Goal: Task Accomplishment & Management: Use online tool/utility

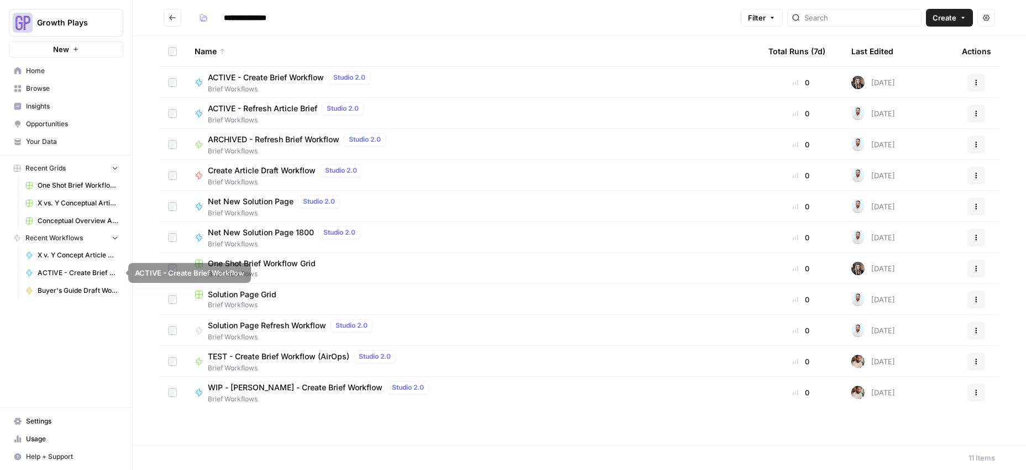
click at [70, 290] on span "Buyer's Guide Draft Workflow" at bounding box center [78, 290] width 81 height 10
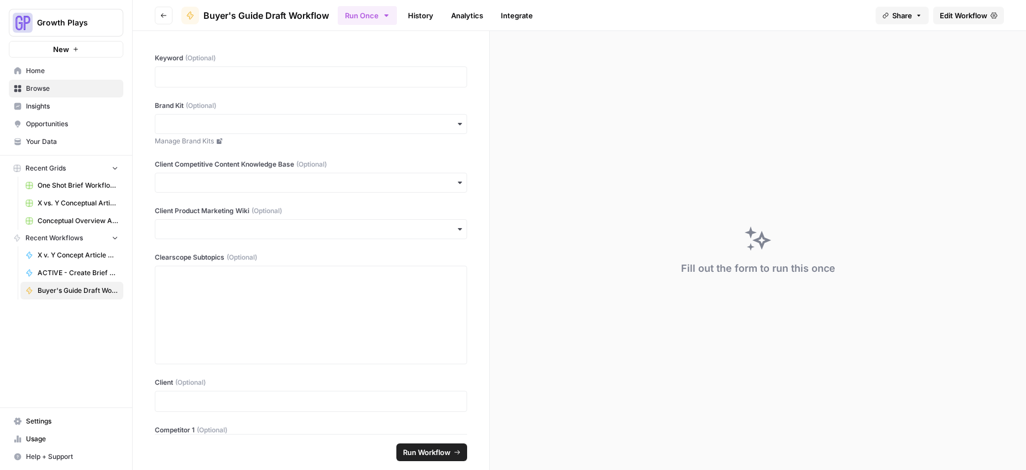
click at [43, 163] on span "Recent Grids" at bounding box center [45, 168] width 40 height 10
click at [35, 91] on span "Browse" at bounding box center [72, 89] width 92 height 10
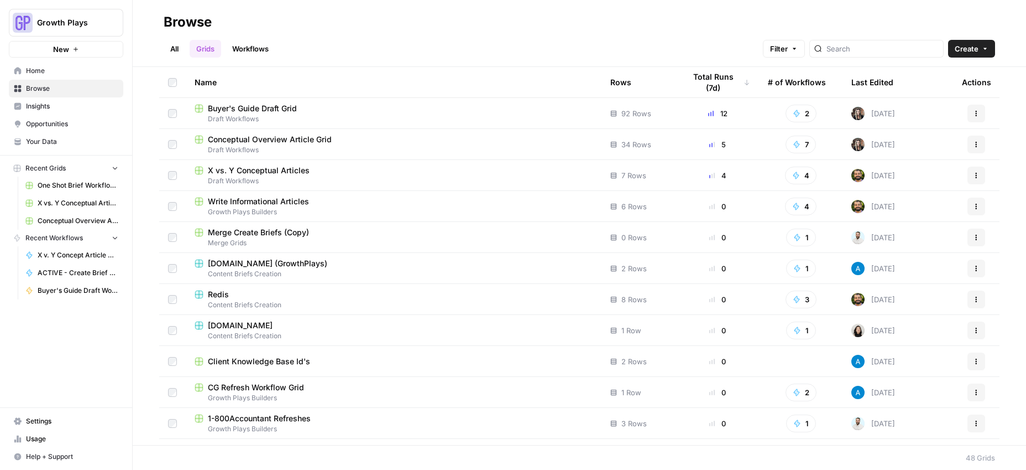
click at [243, 107] on span "Buyer's Guide Draft Grid" at bounding box center [252, 108] width 89 height 11
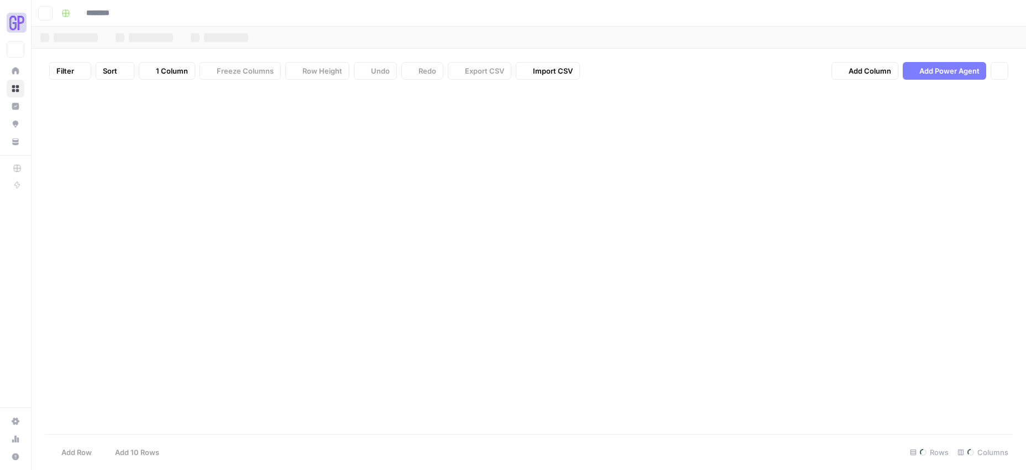
type input "**********"
click at [55, 358] on div "Add Column" at bounding box center [529, 260] width 968 height 345
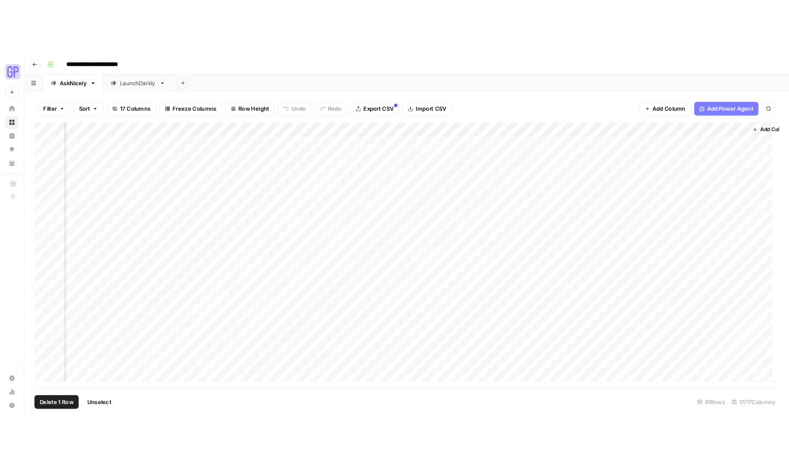
scroll to position [0, 727]
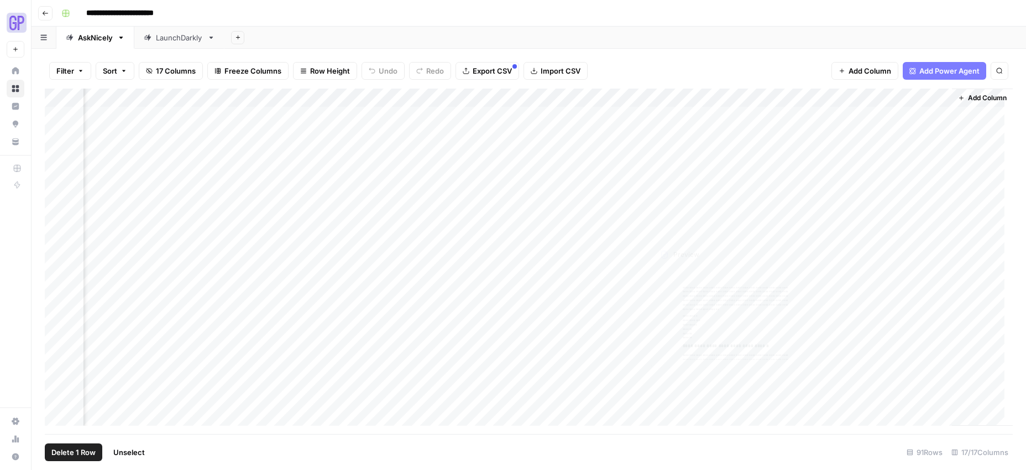
click at [697, 362] on div "Add Column" at bounding box center [529, 260] width 968 height 345
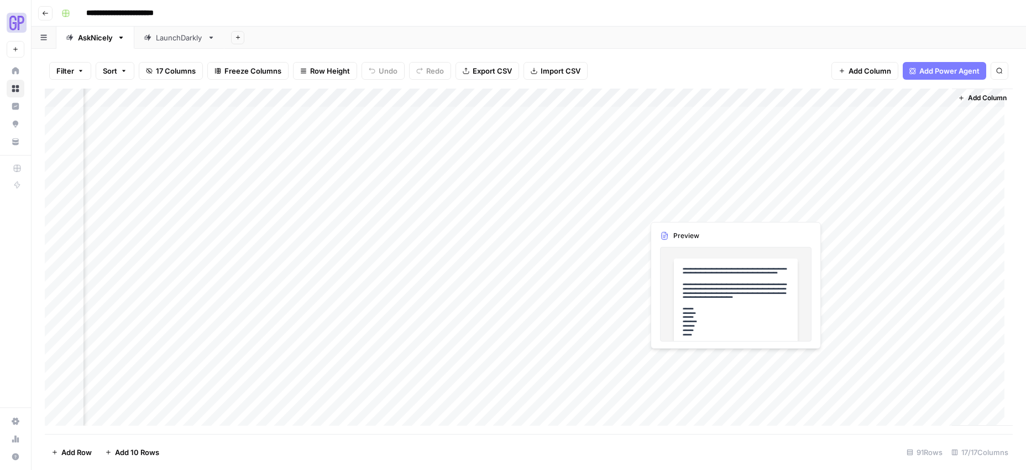
click at [687, 357] on div "Add Column" at bounding box center [529, 260] width 968 height 345
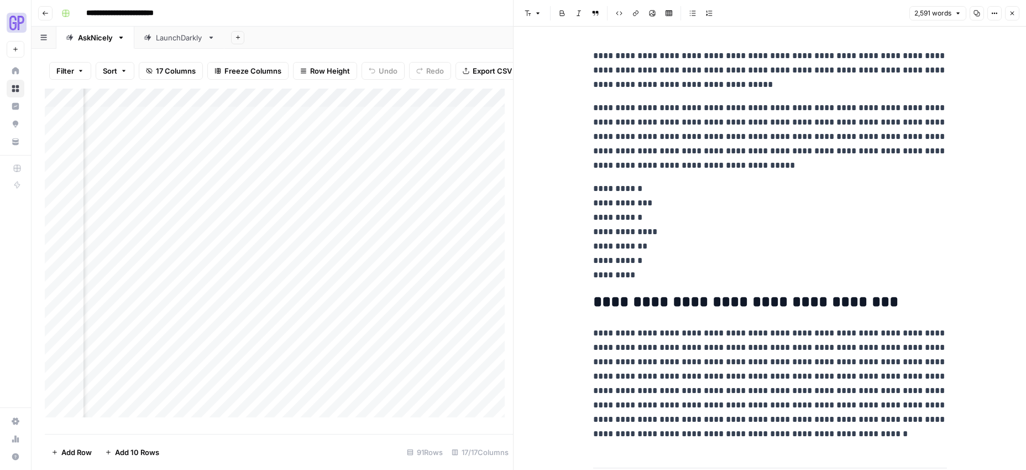
click at [974, 15] on icon "button" at bounding box center [977, 13] width 7 height 7
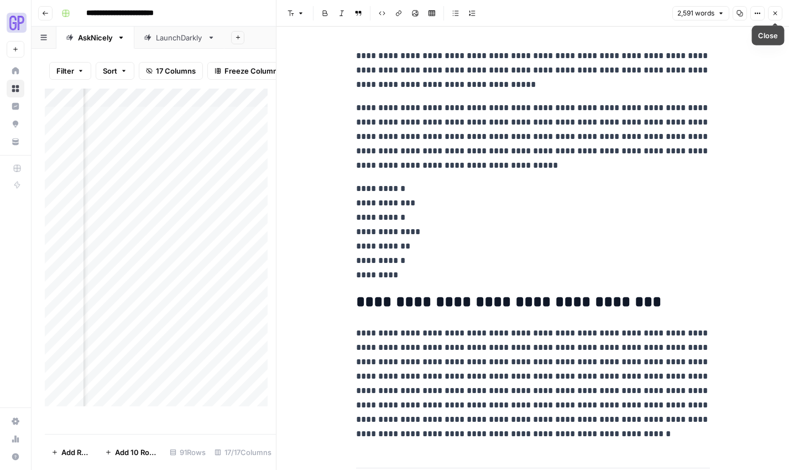
click at [776, 15] on icon "button" at bounding box center [775, 13] width 7 height 7
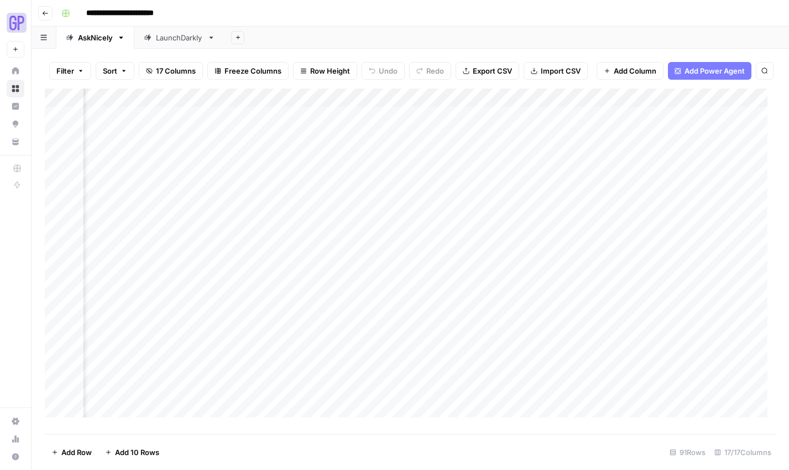
scroll to position [0, 921]
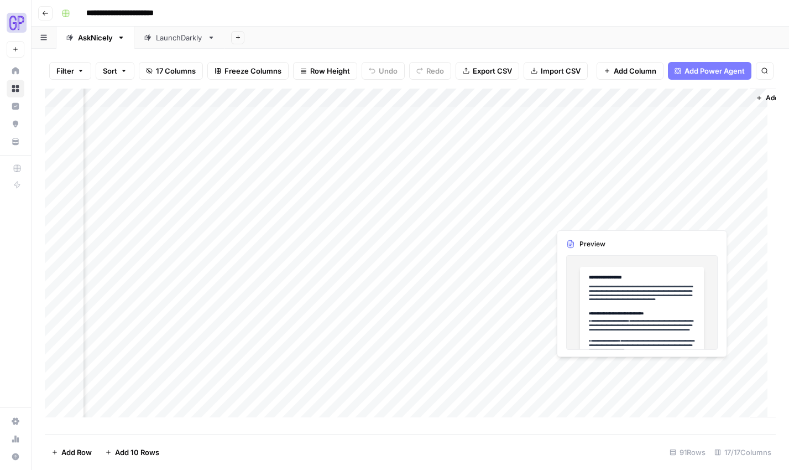
click at [579, 372] on div "Add Column" at bounding box center [410, 256] width 731 height 337
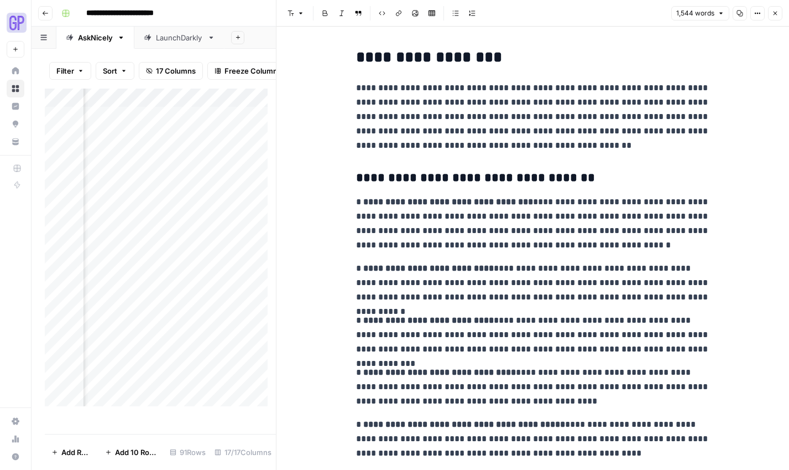
click at [739, 17] on button "Copy" at bounding box center [740, 13] width 14 height 14
click at [778, 11] on icon "button" at bounding box center [775, 13] width 7 height 7
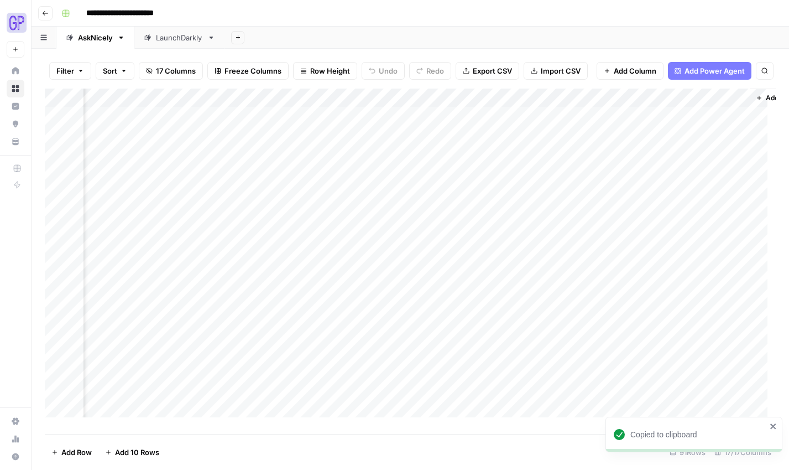
click at [695, 369] on div "Add Column" at bounding box center [410, 256] width 731 height 337
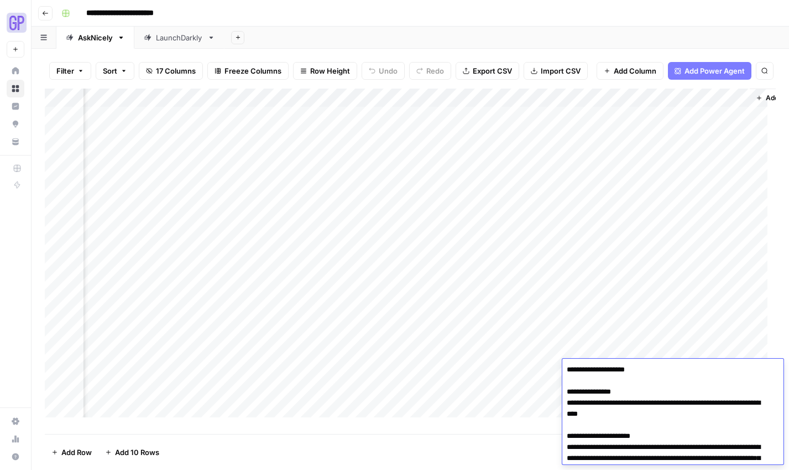
scroll to position [46, 0]
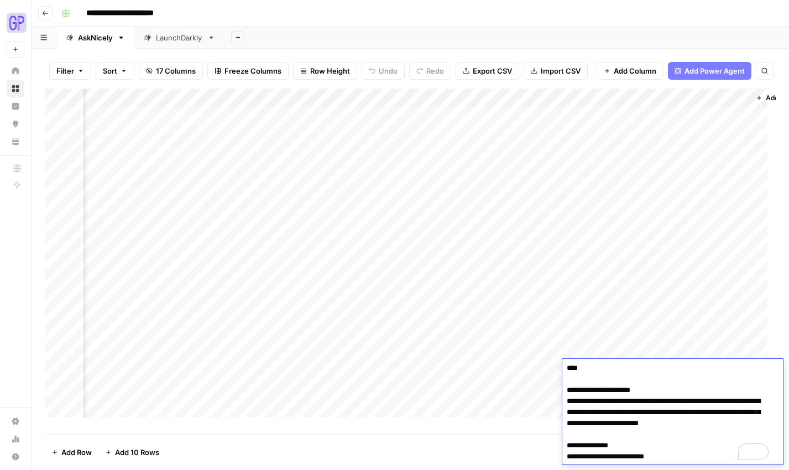
click at [648, 390] on textarea "**********" at bounding box center [668, 390] width 213 height 148
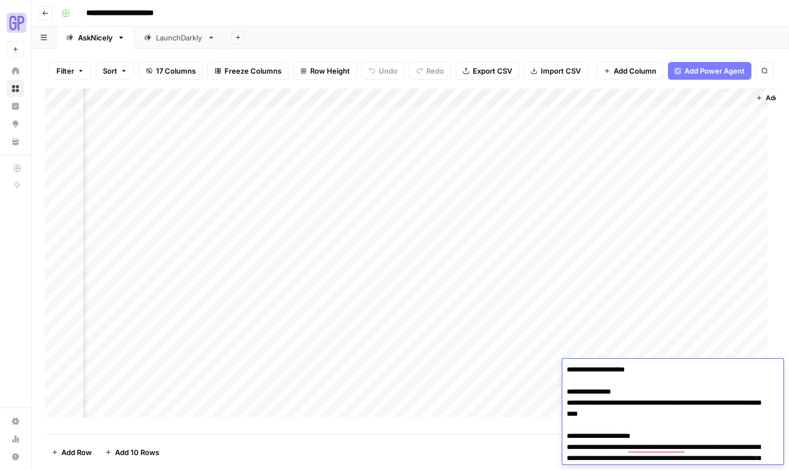
click at [617, 414] on textarea "**********" at bounding box center [668, 436] width 213 height 148
click at [421, 440] on footer "Add Row Add 10 Rows 91 Rows 17/17 Columns" at bounding box center [410, 452] width 731 height 36
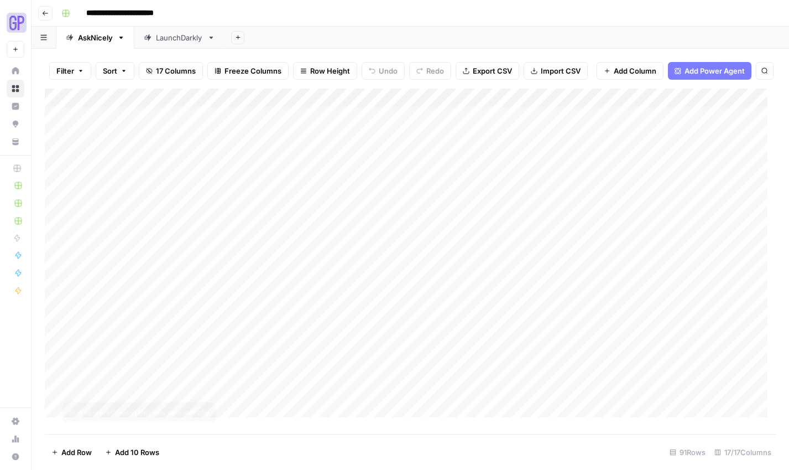
scroll to position [2, 0]
click at [57, 384] on div "Add Column" at bounding box center [410, 256] width 731 height 337
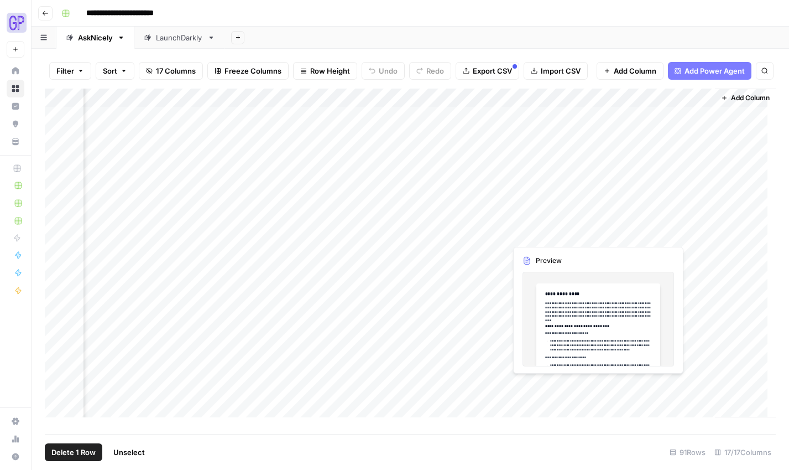
click at [495, 381] on div "Add Column" at bounding box center [410, 256] width 731 height 337
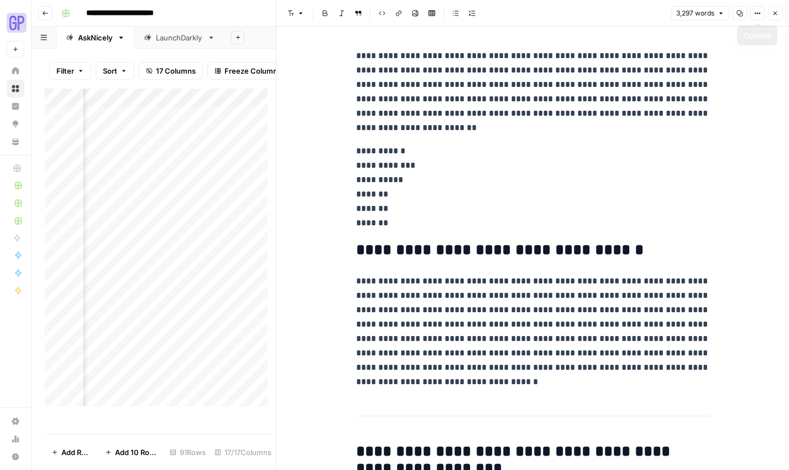
click at [737, 12] on icon "button" at bounding box center [740, 13] width 7 height 7
click at [780, 10] on button "Close" at bounding box center [775, 13] width 14 height 14
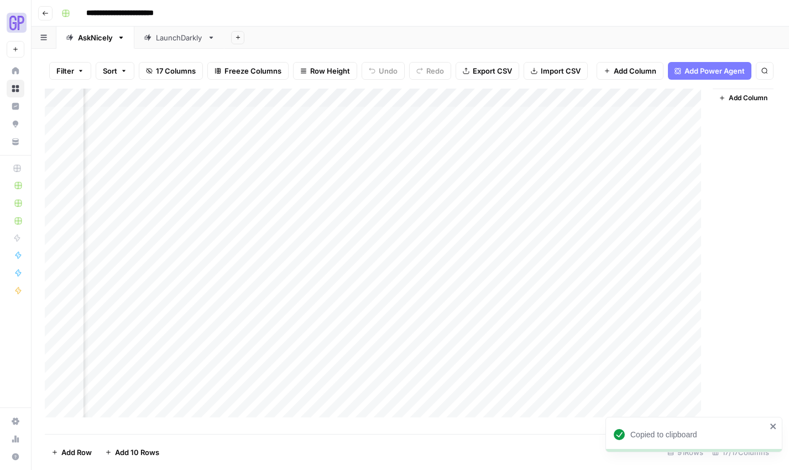
scroll to position [2, 951]
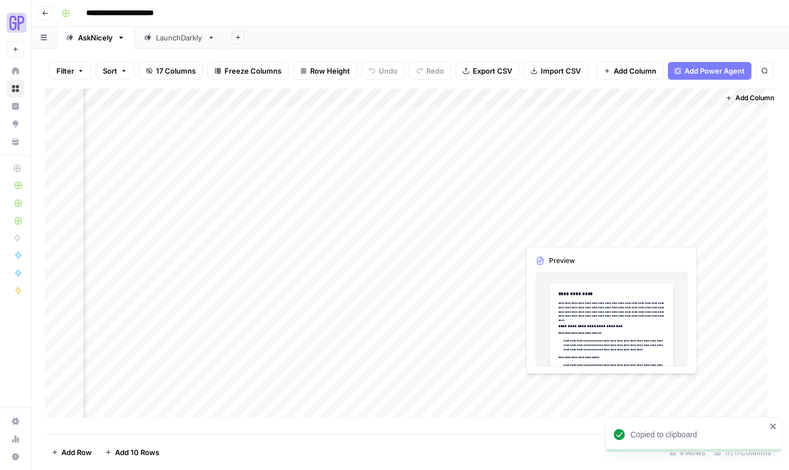
click at [566, 387] on div "Add Column" at bounding box center [410, 256] width 731 height 337
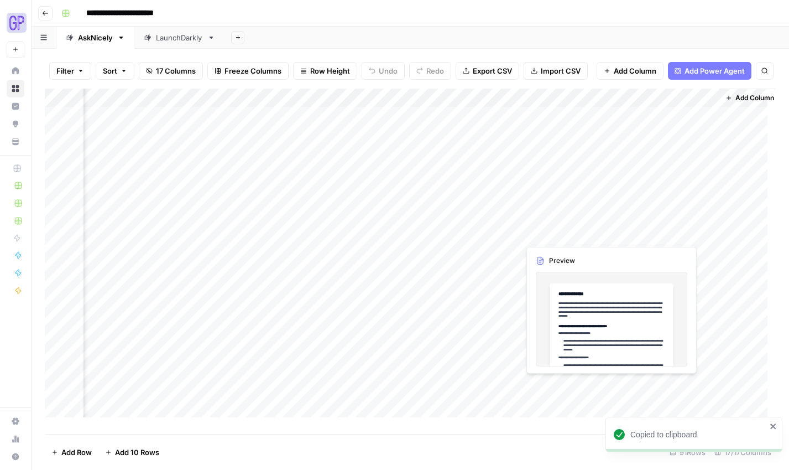
click at [556, 388] on div "Add Column" at bounding box center [410, 256] width 731 height 337
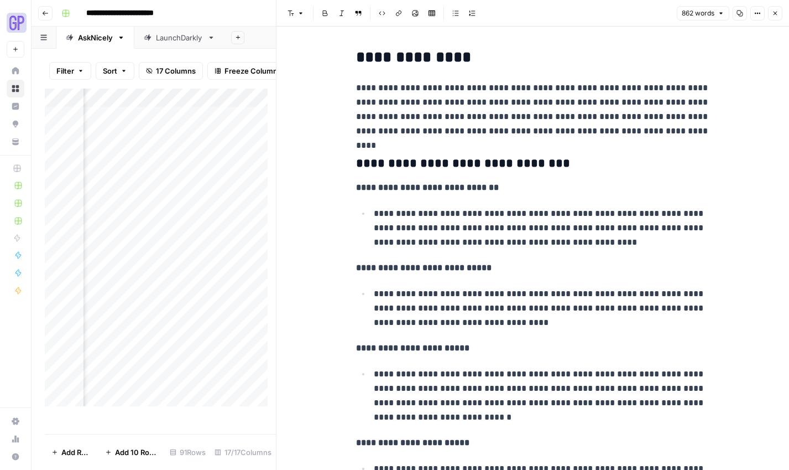
click at [739, 13] on icon "button" at bounding box center [740, 13] width 7 height 7
click at [775, 13] on icon "button" at bounding box center [776, 14] width 4 height 4
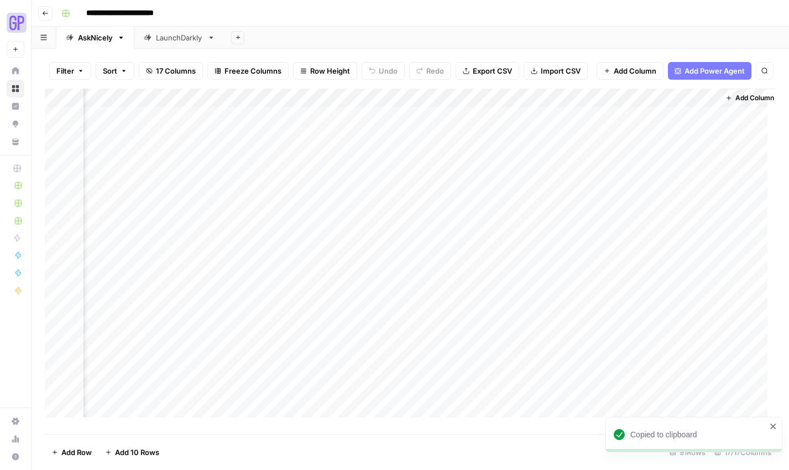
click at [674, 387] on div "Add Column" at bounding box center [410, 256] width 731 height 337
click at [671, 389] on div "Add Column" at bounding box center [410, 256] width 731 height 337
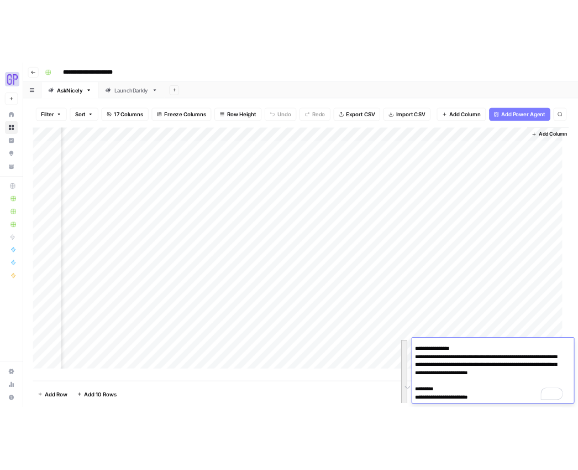
scroll to position [51, 0]
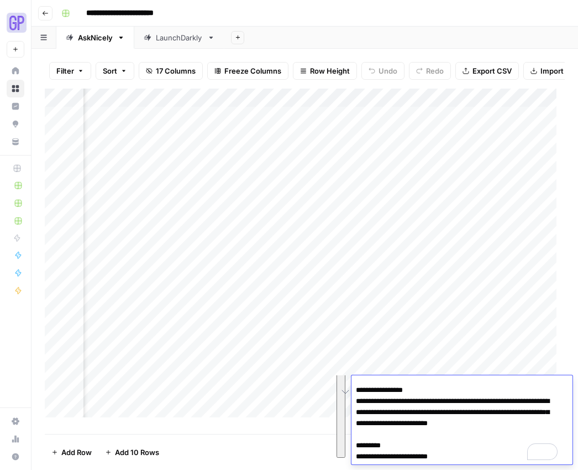
click at [203, 371] on div "Add Column" at bounding box center [305, 256] width 520 height 337
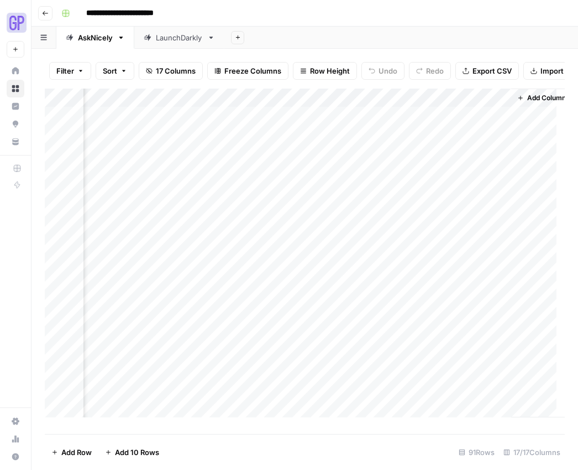
scroll to position [2, 1166]
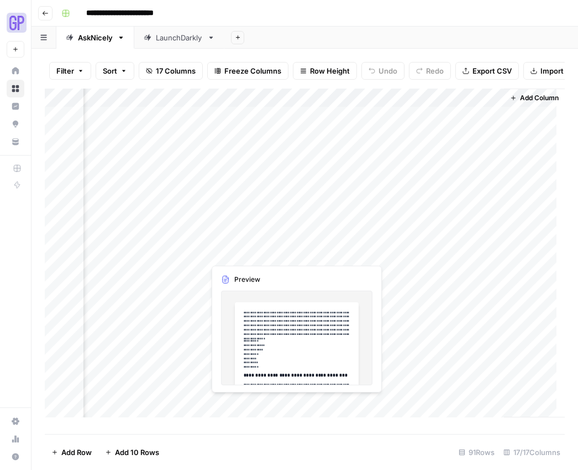
click at [268, 406] on div "Add Column" at bounding box center [305, 256] width 520 height 337
click at [269, 350] on div "Add Column" at bounding box center [305, 256] width 520 height 337
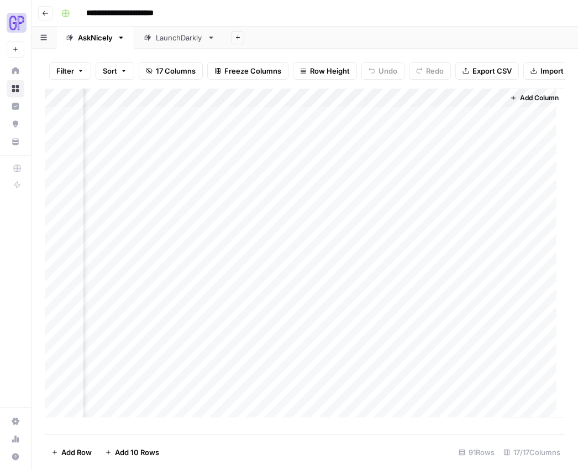
click at [265, 401] on div "Add Column" at bounding box center [305, 256] width 520 height 337
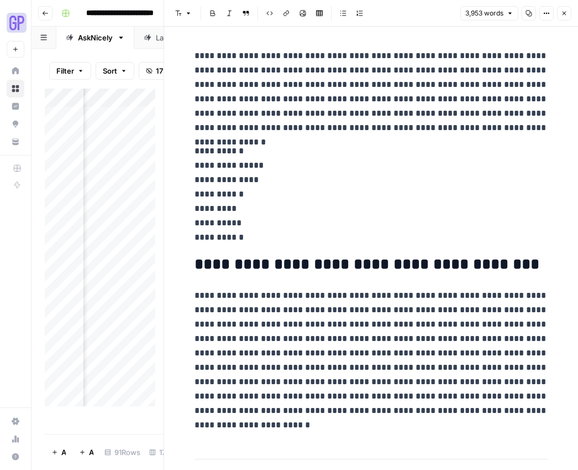
click at [531, 12] on icon "button" at bounding box center [529, 13] width 7 height 7
click at [568, 12] on button "Close" at bounding box center [564, 13] width 14 height 14
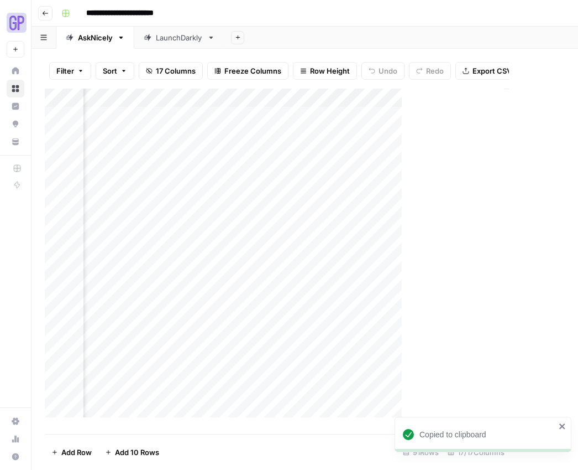
scroll to position [2, 1162]
click at [367, 409] on div "Add Column" at bounding box center [305, 256] width 520 height 337
click at [366, 408] on div "Add Column" at bounding box center [305, 256] width 520 height 337
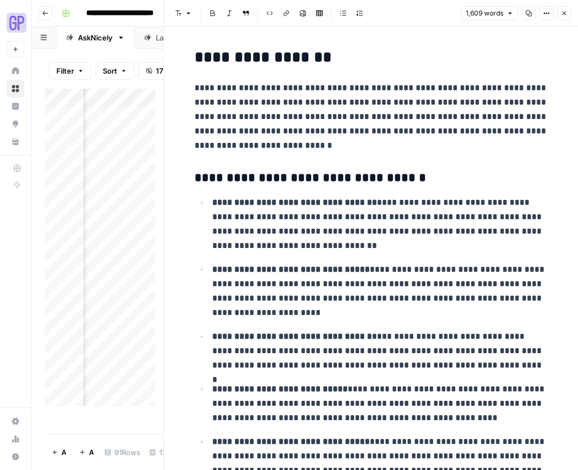
click at [387, 277] on p "**********" at bounding box center [380, 291] width 336 height 58
click at [533, 14] on button "Copy" at bounding box center [529, 13] width 14 height 14
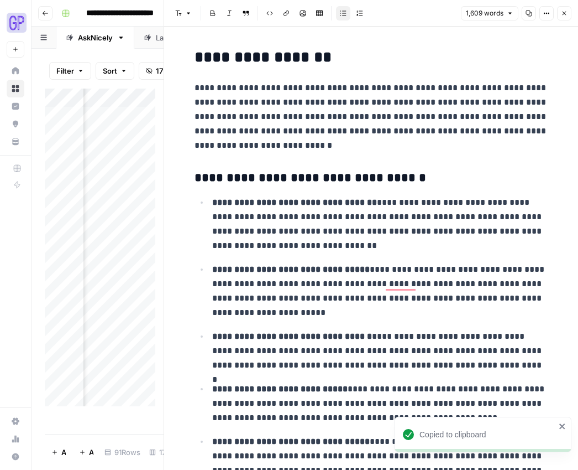
click at [567, 13] on icon "button" at bounding box center [564, 13] width 7 height 7
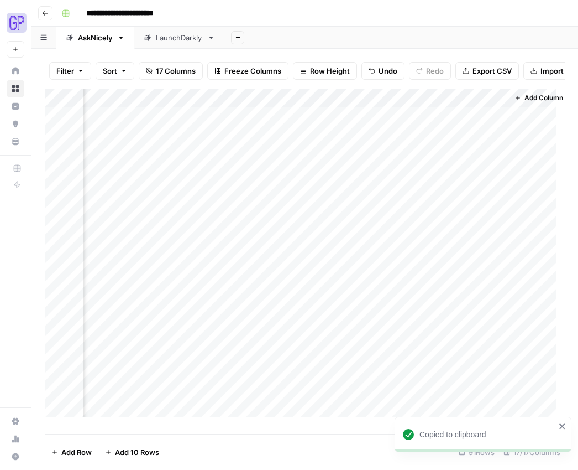
click at [434, 399] on div "Add Column" at bounding box center [305, 256] width 520 height 337
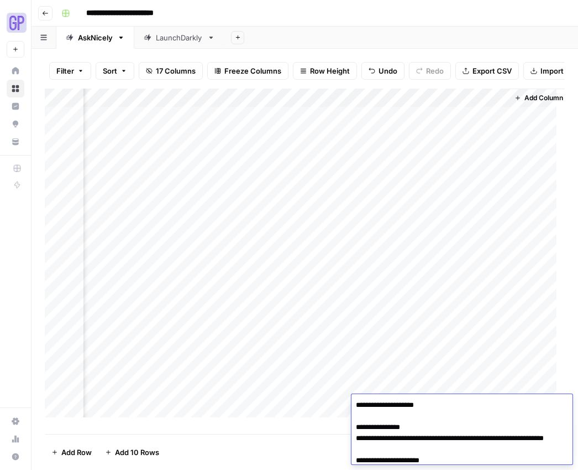
scroll to position [92, 0]
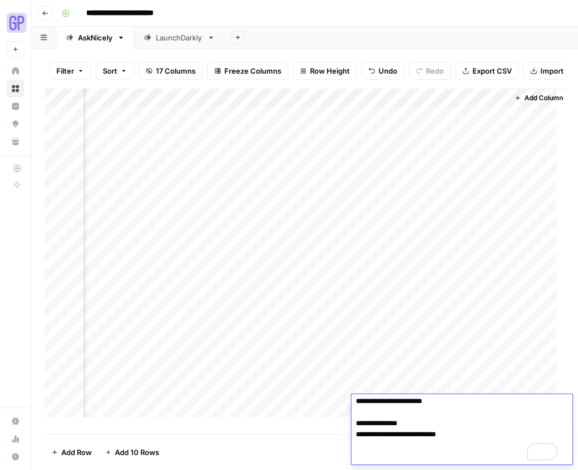
click at [427, 412] on textarea "**********" at bounding box center [458, 384] width 213 height 159
click at [315, 458] on footer "Add Row Add 10 Rows 91 Rows 17/17 Columns" at bounding box center [305, 452] width 520 height 36
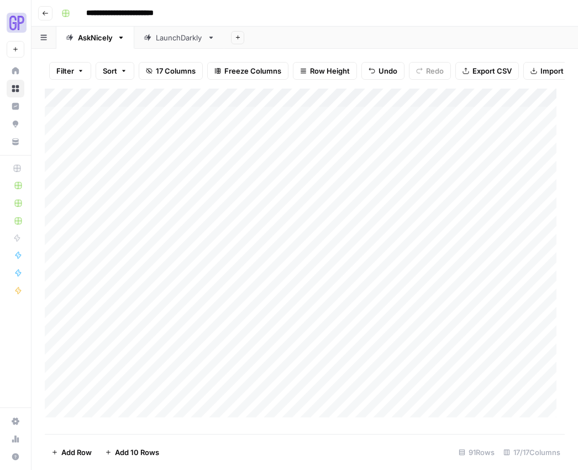
scroll to position [2, 0]
click at [157, 419] on div "Add Column" at bounding box center [305, 256] width 520 height 337
click at [149, 420] on div "Add Column" at bounding box center [305, 256] width 520 height 337
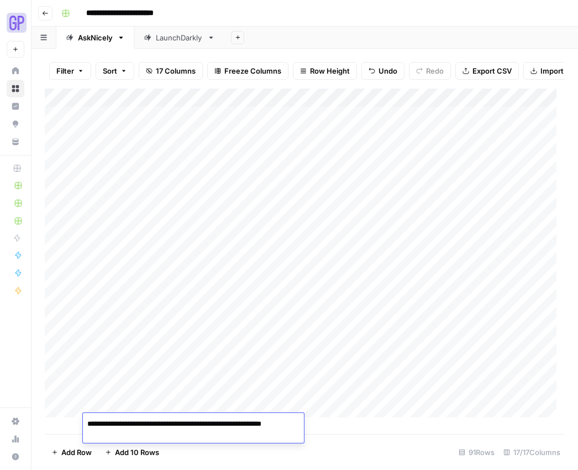
click at [104, 426] on textarea "**********" at bounding box center [193, 429] width 221 height 27
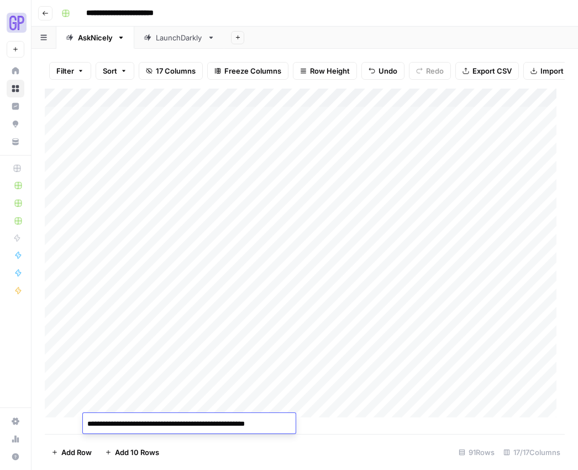
type textarea "**********"
click at [207, 469] on footer "Add Row Add 10 Rows 91 Rows 17/17 Columns" at bounding box center [305, 452] width 520 height 36
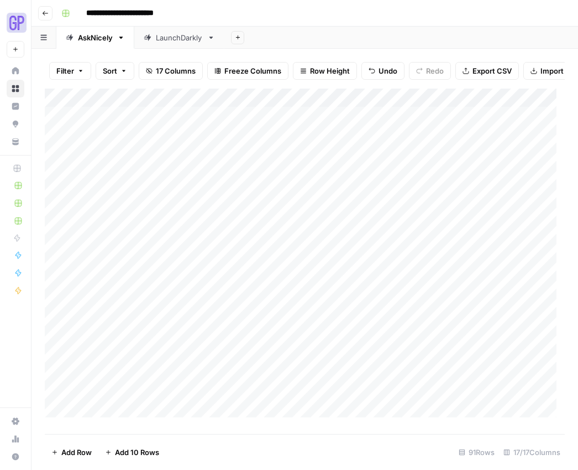
click at [206, 413] on div "Add Column" at bounding box center [305, 256] width 520 height 337
click at [206, 415] on div "Add Column" at bounding box center [305, 256] width 520 height 337
click at [206, 418] on div "Add Column" at bounding box center [305, 256] width 520 height 337
type textarea "**********"
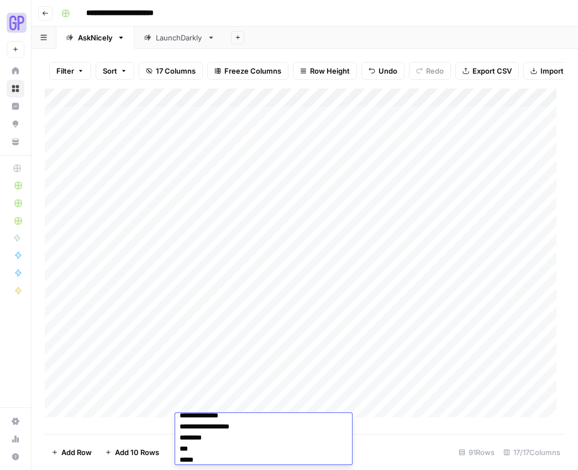
click at [302, 387] on div "Add Column" at bounding box center [305, 256] width 520 height 337
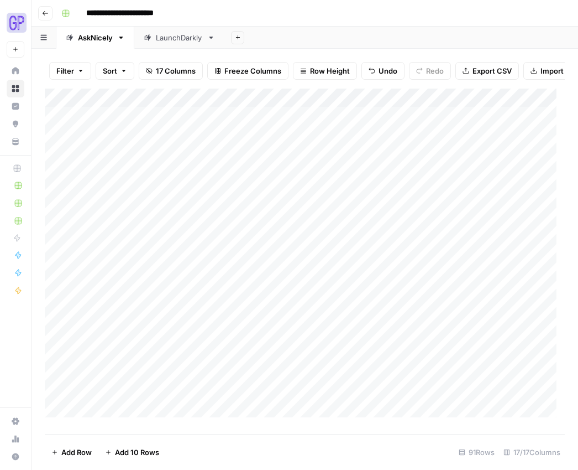
click at [314, 403] on div "Add Column" at bounding box center [305, 256] width 520 height 337
click at [321, 244] on div "Add Column" at bounding box center [305, 256] width 520 height 337
click at [377, 248] on div "Add Column" at bounding box center [305, 256] width 520 height 337
click at [418, 228] on div "Add Column" at bounding box center [305, 256] width 520 height 337
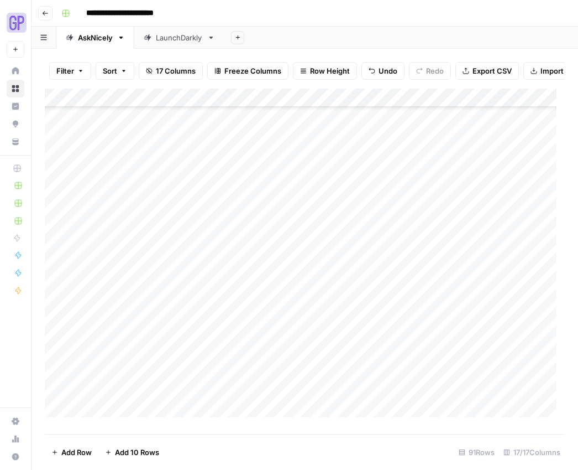
click at [409, 242] on div "Add Column" at bounding box center [305, 256] width 520 height 337
click at [468, 249] on div "Add Column" at bounding box center [305, 256] width 520 height 337
type textarea "********"
type textarea "******"
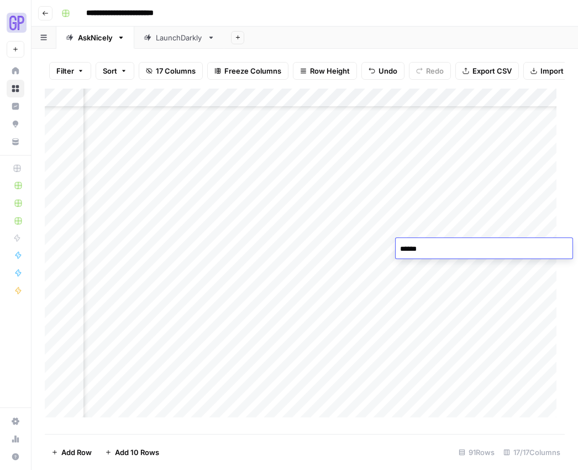
scroll to position [177, 173]
type textarea "**********"
type textarea "********"
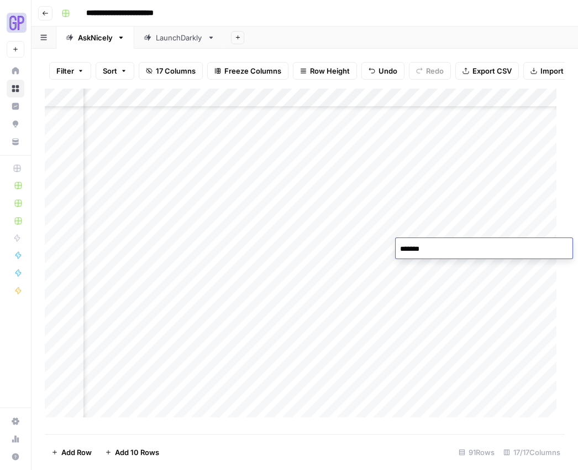
type textarea "********"
click at [505, 324] on div "Add Column" at bounding box center [305, 256] width 520 height 337
click at [452, 247] on div "Add Column" at bounding box center [305, 256] width 520 height 337
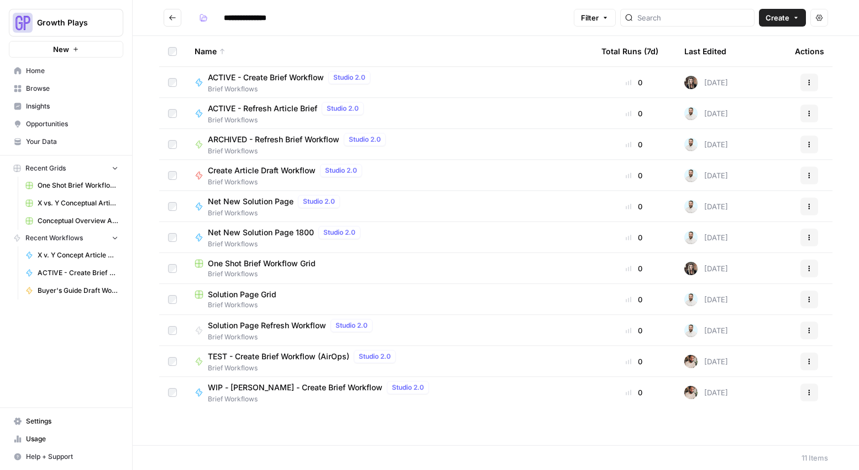
click at [58, 87] on span "Browse" at bounding box center [72, 89] width 92 height 10
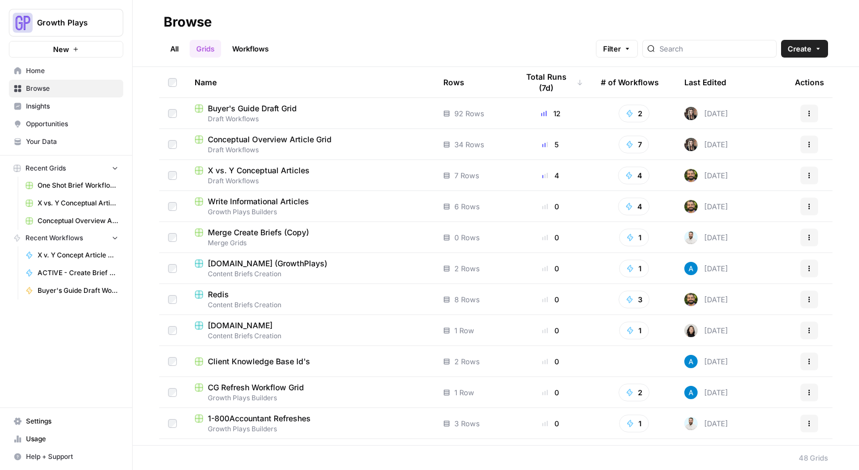
click at [58, 138] on span "Your Data" at bounding box center [72, 142] width 92 height 10
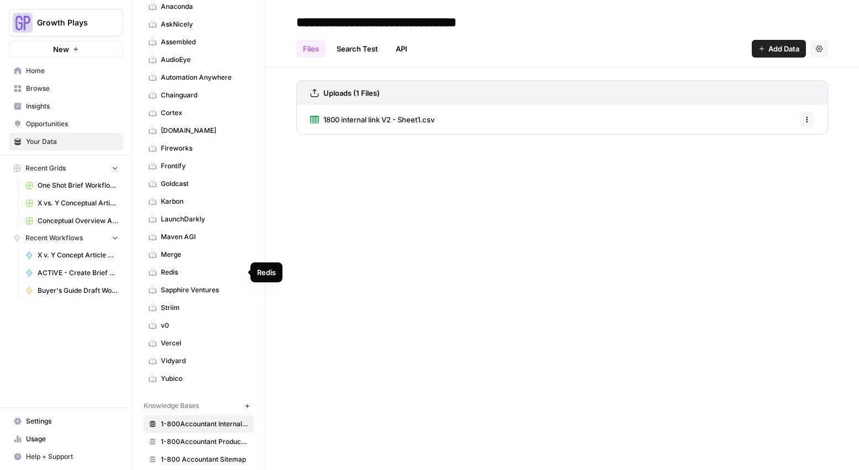
scroll to position [221, 0]
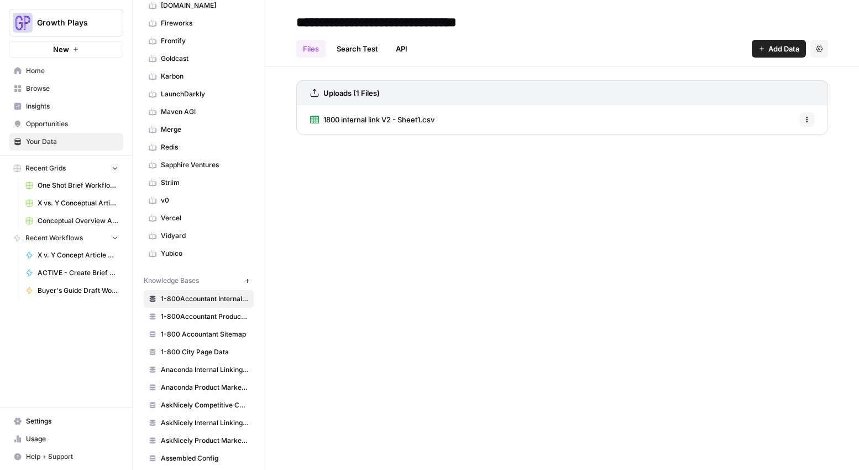
click at [187, 404] on span "AskNicely Competitive Content Database" at bounding box center [205, 405] width 88 height 10
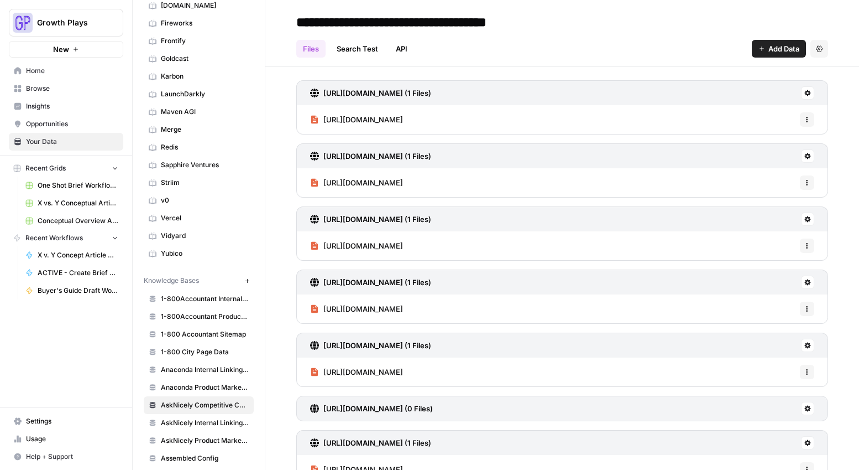
click at [758, 46] on button "Add Data" at bounding box center [779, 49] width 54 height 18
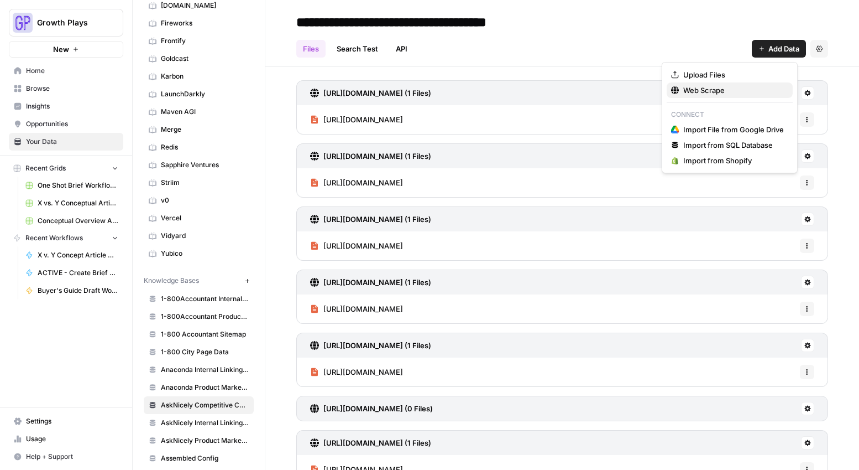
click at [733, 95] on span "Web Scrape" at bounding box center [734, 90] width 101 height 11
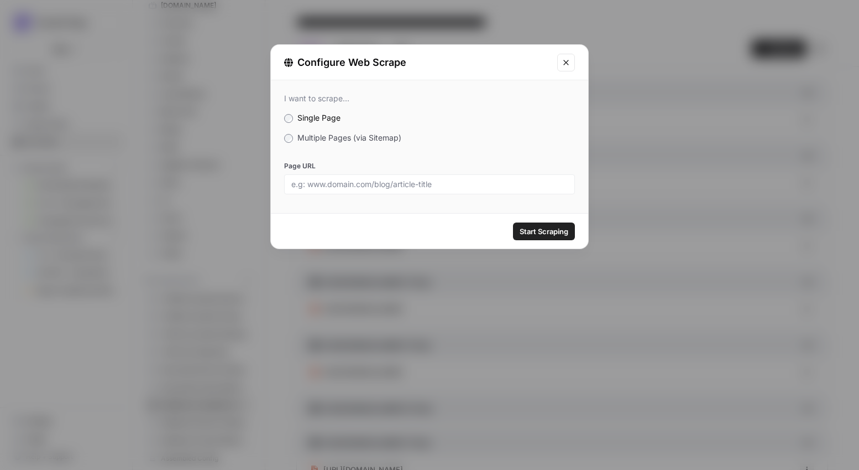
click at [348, 189] on div at bounding box center [429, 184] width 291 height 20
click at [331, 181] on input "Page URL" at bounding box center [429, 184] width 277 height 10
paste input "https://www.liveagent.com/help-desk-software/"
type input "https://www.liveagent.com/help-desk-software/"
click at [535, 236] on span "Start Scraping" at bounding box center [544, 231] width 49 height 11
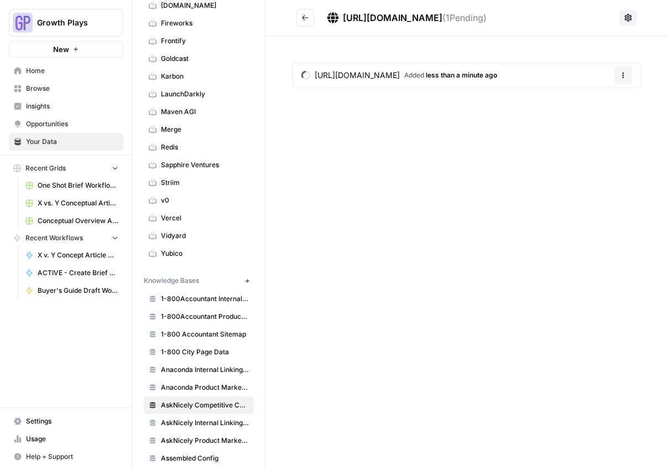
click at [303, 17] on icon "Go back" at bounding box center [305, 17] width 7 height 5
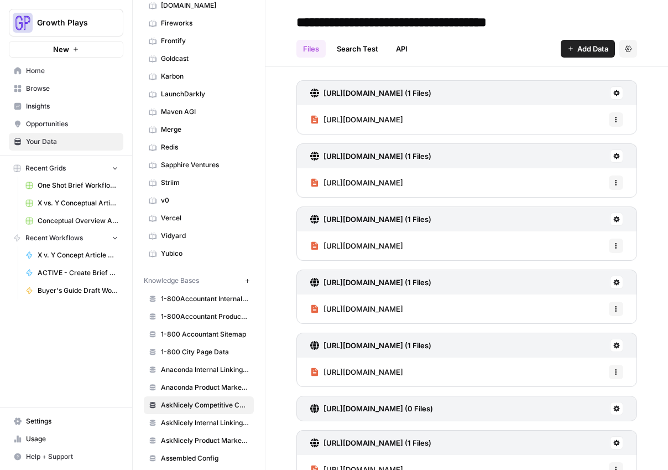
click at [593, 47] on span "Add Data" at bounding box center [592, 48] width 31 height 11
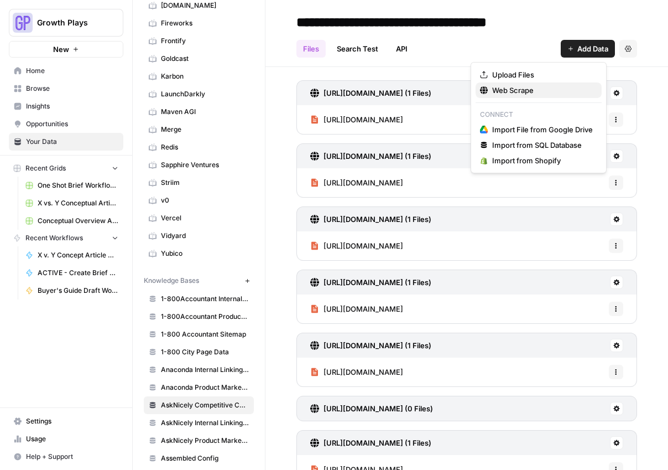
click at [496, 92] on span "Web Scrape" at bounding box center [542, 90] width 101 height 11
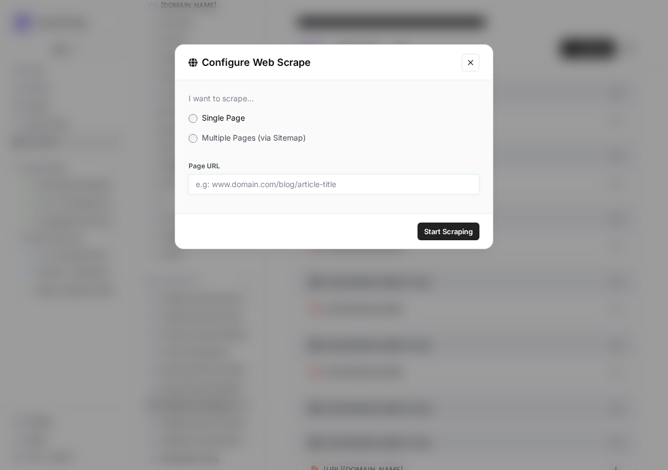
click at [379, 181] on input "Page URL" at bounding box center [334, 184] width 277 height 10
paste input "https://www.liveagent.com/ticketing-software/"
type input "https://www.liveagent.com/ticketing-software/"
click at [455, 233] on span "Start Scraping" at bounding box center [448, 231] width 49 height 11
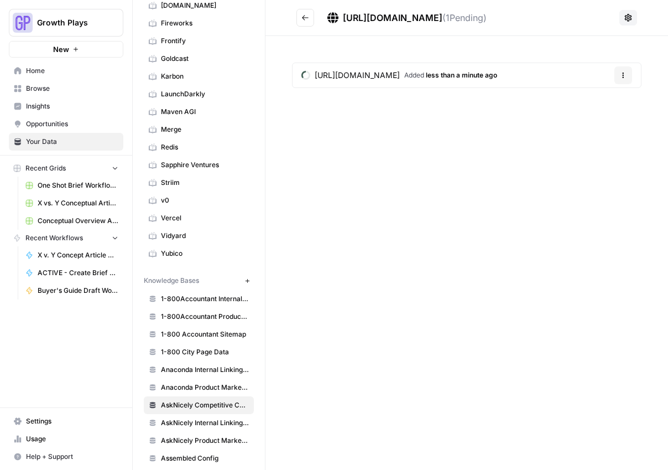
click at [305, 18] on icon "Go back" at bounding box center [305, 18] width 8 height 8
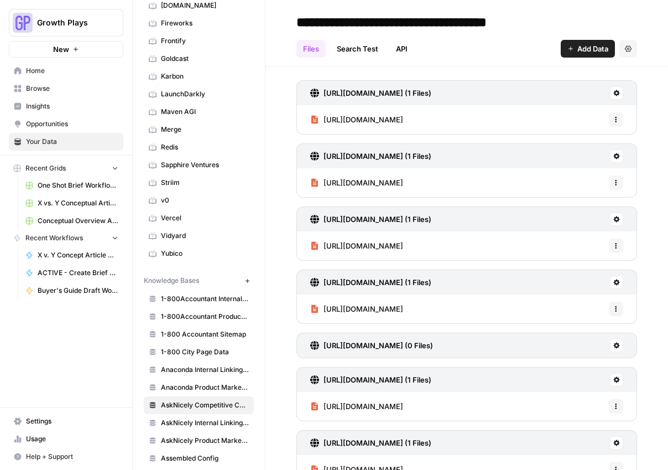
click at [594, 45] on span "Add Data" at bounding box center [592, 48] width 31 height 11
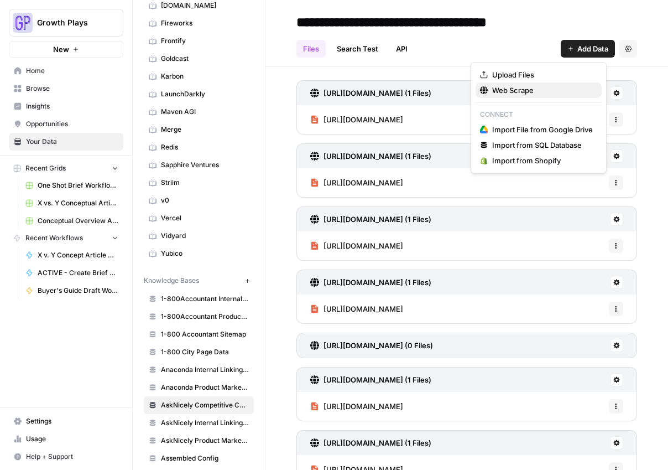
click at [523, 88] on span "Web Scrape" at bounding box center [542, 90] width 101 height 11
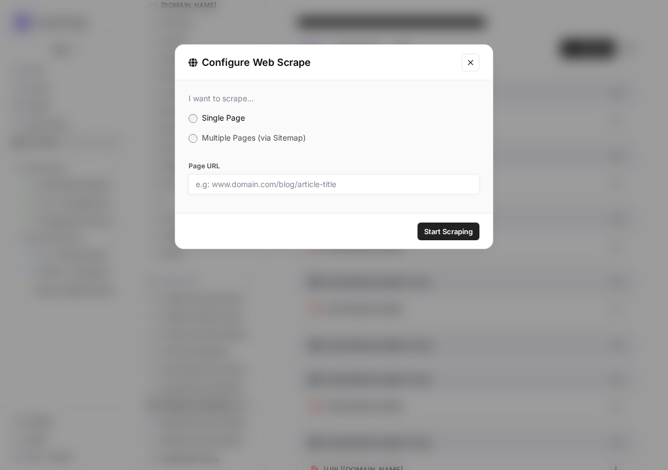
click at [308, 180] on input "Page URL" at bounding box center [334, 184] width 277 height 10
paste input "https://www.liveagent.com/live-chat-software/"
type input "https://www.liveagent.com/live-chat-software/"
click at [448, 229] on span "Start Scraping" at bounding box center [448, 231] width 49 height 11
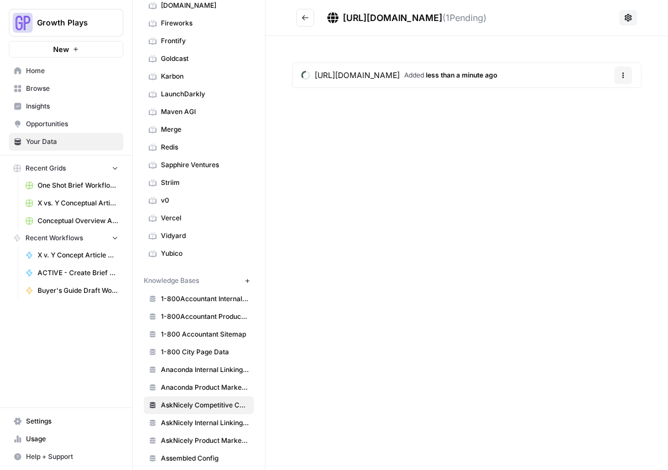
click at [305, 14] on icon "Go back" at bounding box center [305, 18] width 8 height 8
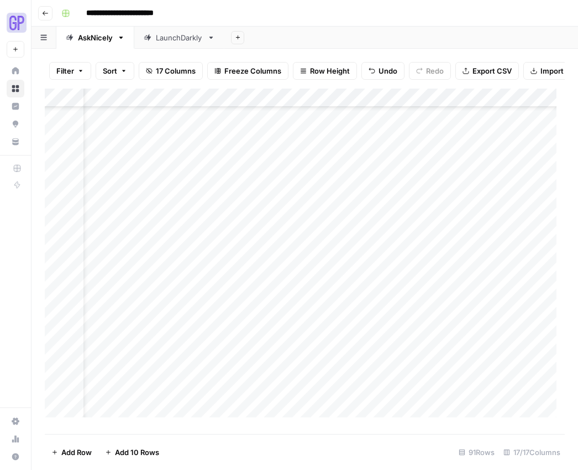
scroll to position [177, 0]
click at [134, 264] on div "Add Column" at bounding box center [305, 256] width 520 height 337
click at [134, 264] on textarea at bounding box center [171, 267] width 177 height 15
click at [90, 267] on textarea "**********" at bounding box center [171, 267] width 177 height 15
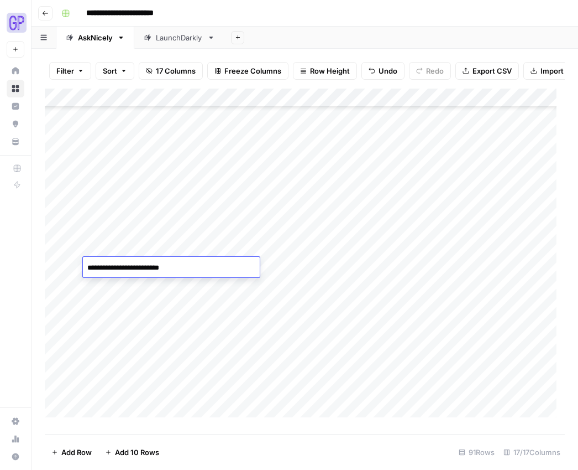
type textarea "**********"
click at [205, 251] on div "Add Column" at bounding box center [305, 256] width 520 height 337
click at [102, 273] on div "Add Column" at bounding box center [305, 256] width 520 height 337
click at [213, 264] on div "Add Column" at bounding box center [305, 256] width 520 height 337
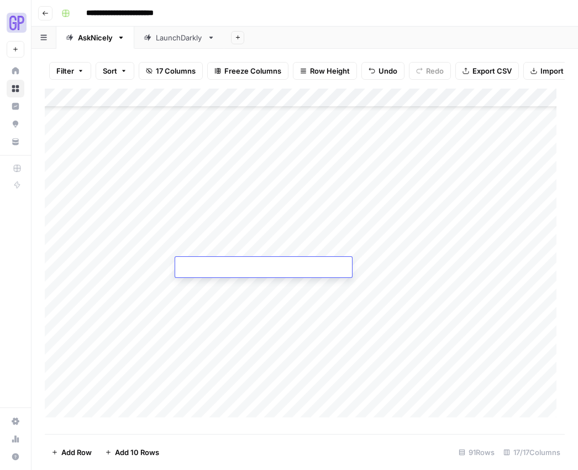
type textarea "**********"
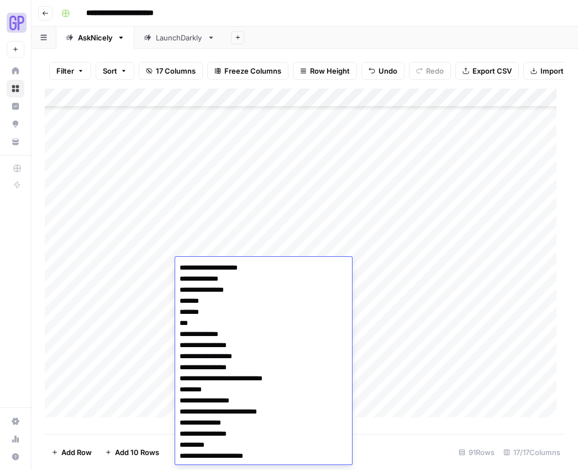
scroll to position [516, 0]
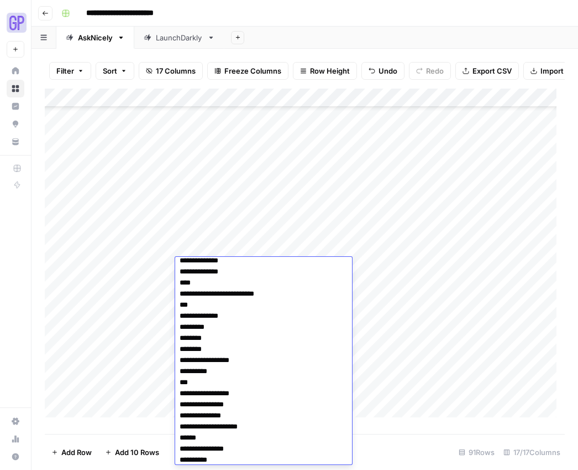
click at [439, 332] on div "Add Column" at bounding box center [305, 256] width 520 height 337
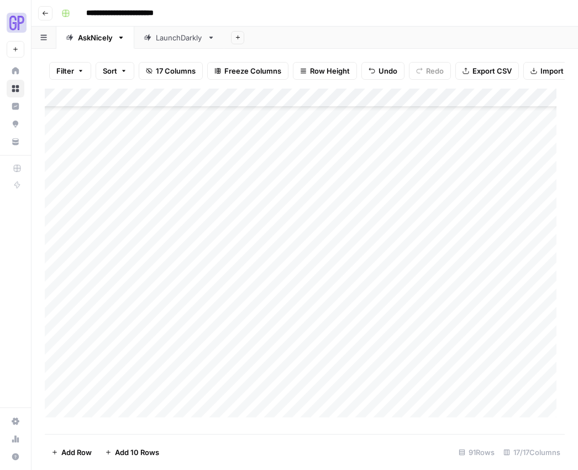
click at [314, 242] on div "Add Column" at bounding box center [305, 256] width 520 height 337
click at [315, 265] on div "Add Column" at bounding box center [305, 256] width 520 height 337
click at [399, 265] on div "Add Column" at bounding box center [305, 256] width 520 height 337
click at [314, 269] on div "Add Column" at bounding box center [305, 256] width 520 height 337
click at [366, 272] on div "Add Column" at bounding box center [305, 256] width 520 height 337
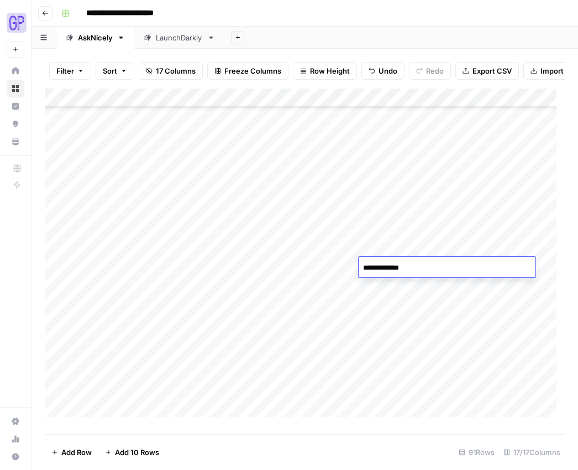
type textarea "**********"
type textarea "********"
type textarea "****"
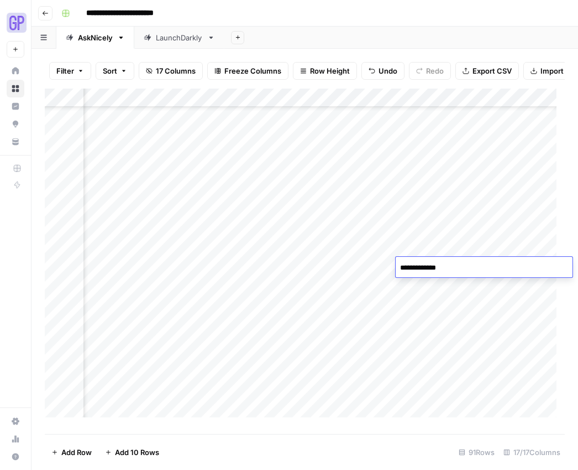
type textarea "**********"
type textarea "******"
type textarea "*********"
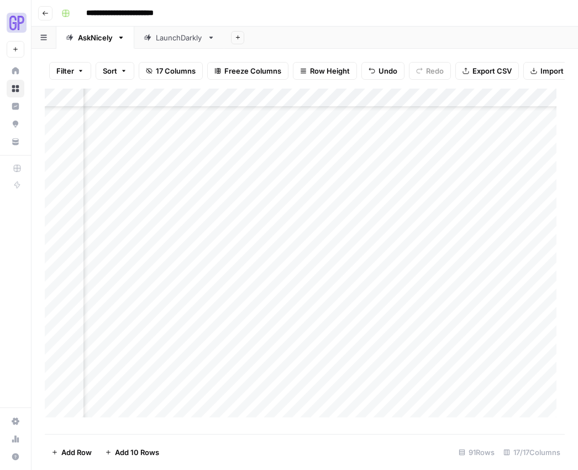
scroll to position [177, 416]
type textarea "****"
type textarea "*******"
click at [359, 291] on div "Add Column" at bounding box center [305, 256] width 520 height 337
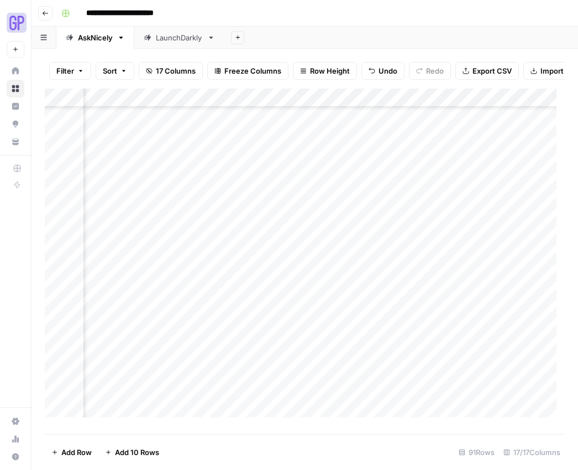
scroll to position [177, 762]
click at [529, 264] on div "Add Column" at bounding box center [305, 256] width 520 height 337
click at [186, 250] on div "Add Column" at bounding box center [305, 256] width 520 height 337
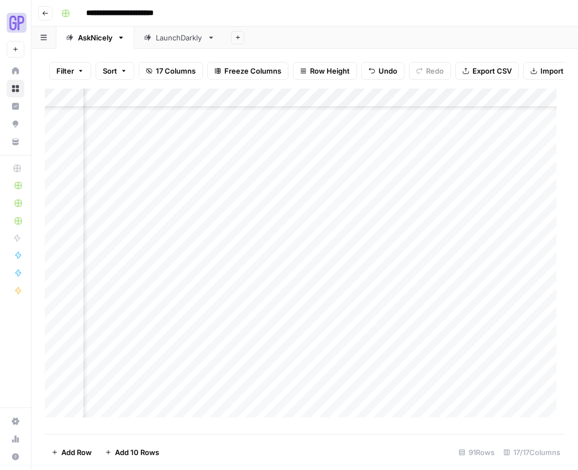
drag, startPoint x: 179, startPoint y: 249, endPoint x: 529, endPoint y: 249, distance: 350.1
click at [529, 249] on div "Add Column" at bounding box center [305, 256] width 520 height 337
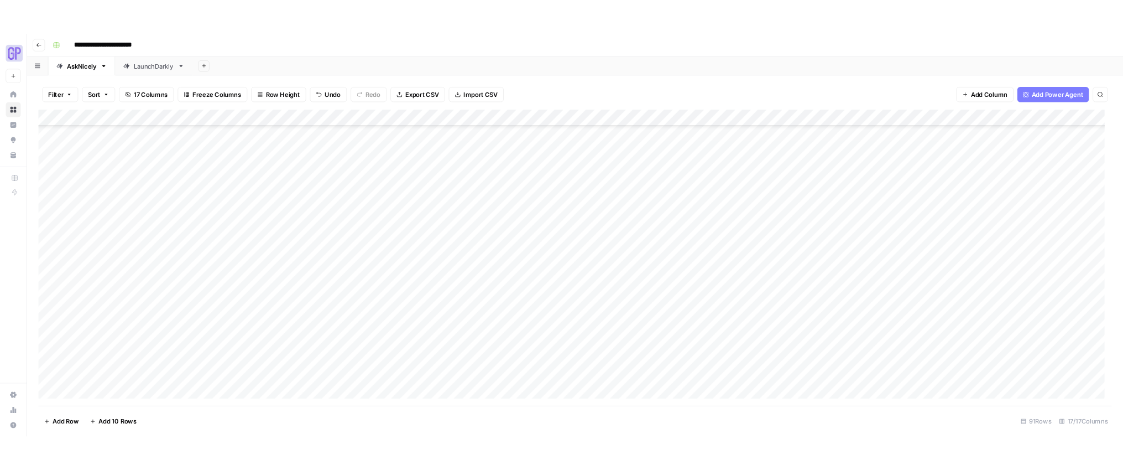
scroll to position [177, 0]
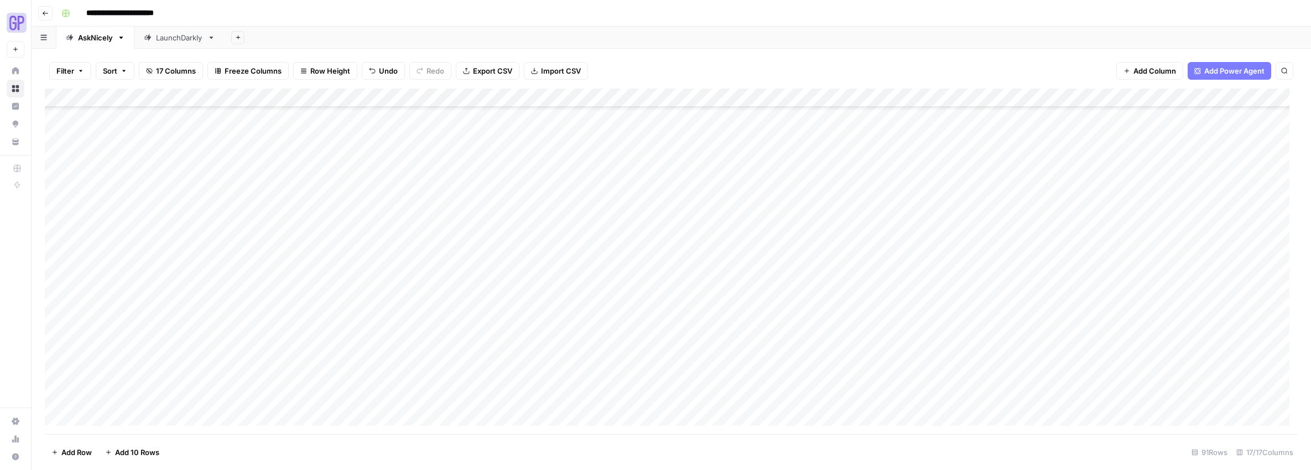
click at [382, 243] on div "Add Column" at bounding box center [671, 260] width 1253 height 345
click at [383, 242] on textarea "**********" at bounding box center [447, 240] width 177 height 15
click at [578, 238] on div "Add Column" at bounding box center [671, 260] width 1253 height 345
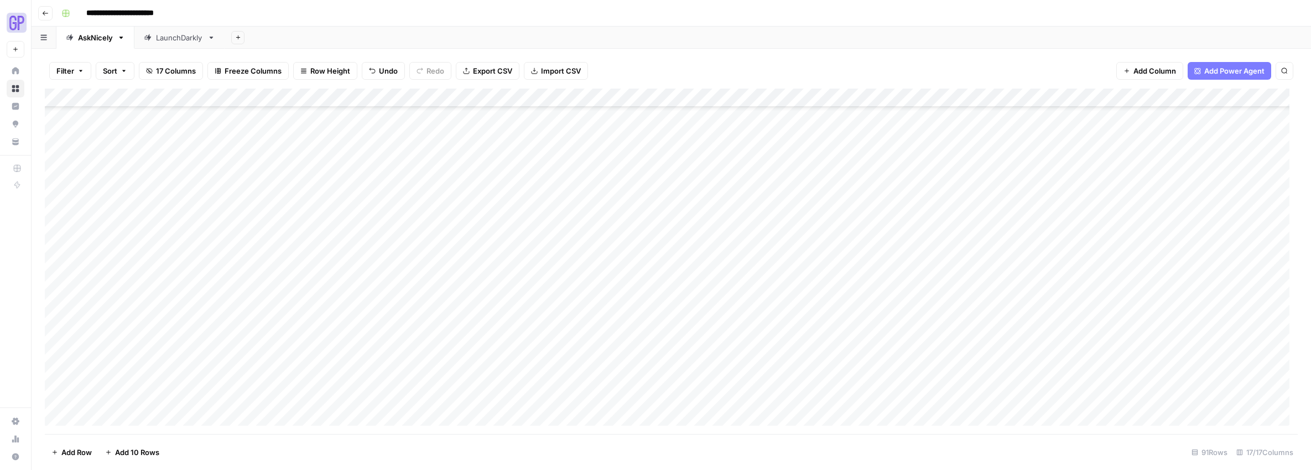
click at [405, 241] on div "Add Column" at bounding box center [671, 260] width 1253 height 345
click at [404, 241] on div "Add Column" at bounding box center [671, 260] width 1253 height 345
click at [404, 241] on textarea "**********" at bounding box center [447, 240] width 177 height 15
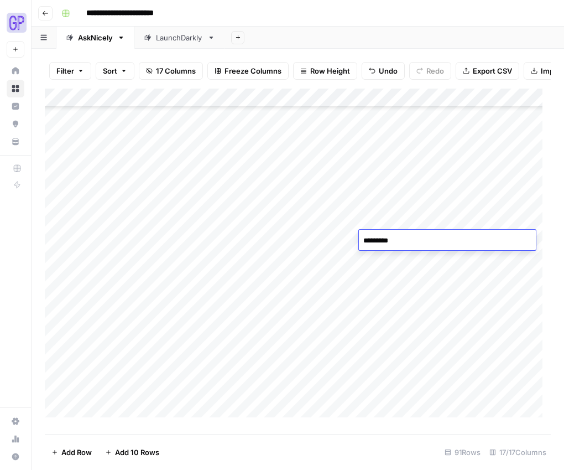
type textarea "*********"
click at [244, 363] on div "Add Column" at bounding box center [298, 256] width 506 height 337
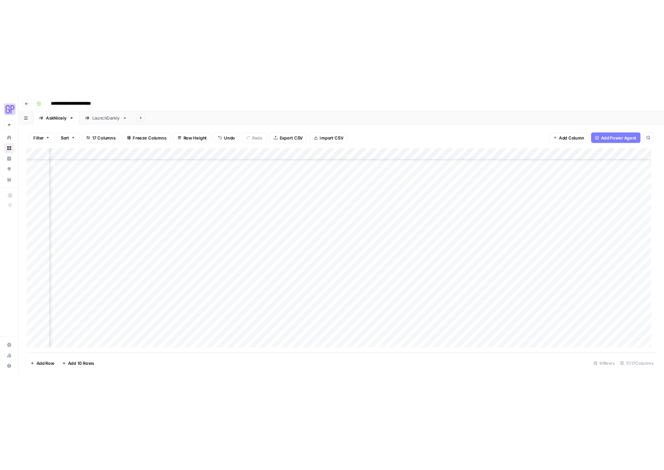
scroll to position [177, 534]
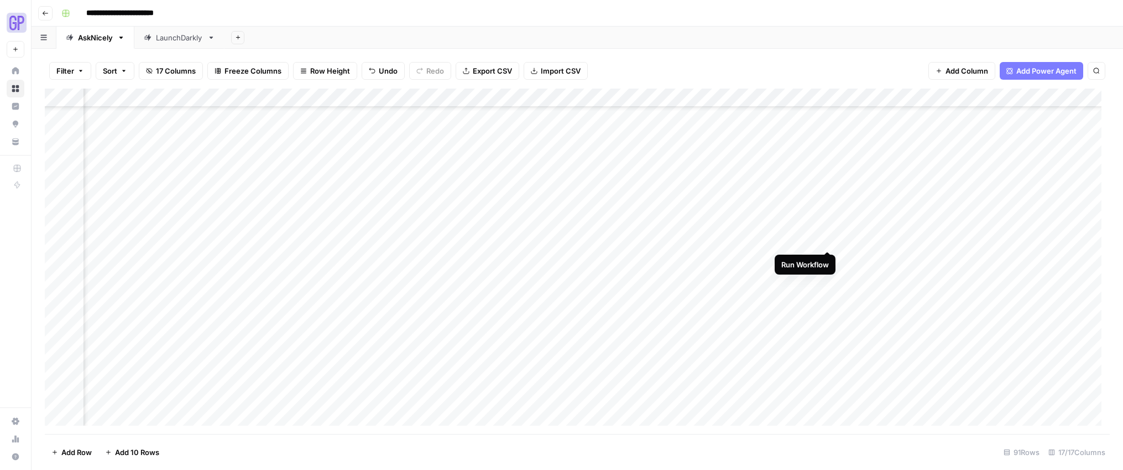
click at [578, 239] on div "Add Column" at bounding box center [577, 260] width 1065 height 345
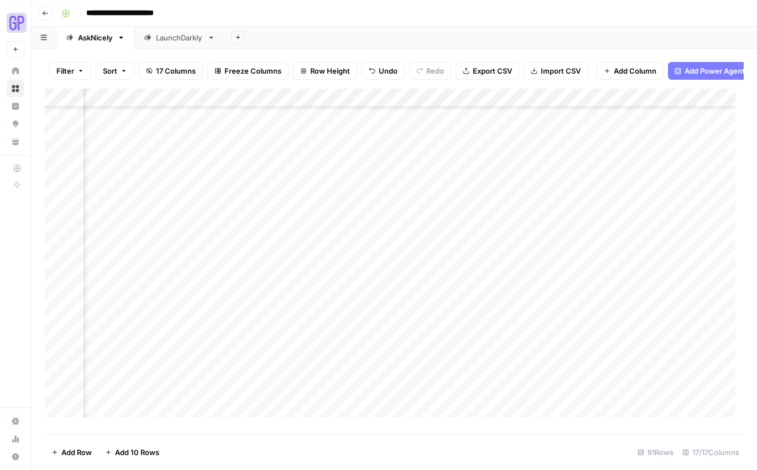
scroll to position [177, 0]
click at [58, 248] on div "Add Column" at bounding box center [394, 256] width 699 height 337
click at [105, 283] on div "Add Column" at bounding box center [394, 256] width 699 height 337
click at [124, 283] on div "Add Column" at bounding box center [394, 256] width 699 height 337
click at [124, 283] on textarea at bounding box center [171, 286] width 177 height 15
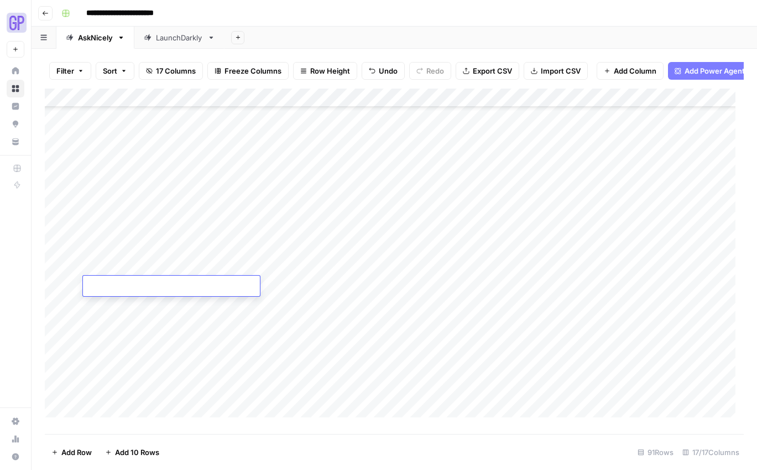
type textarea "**********"
click at [242, 315] on div "Add Column" at bounding box center [394, 256] width 699 height 337
click at [105, 286] on div "Add Column" at bounding box center [394, 256] width 699 height 337
click at [103, 285] on textarea "**********" at bounding box center [171, 286] width 177 height 15
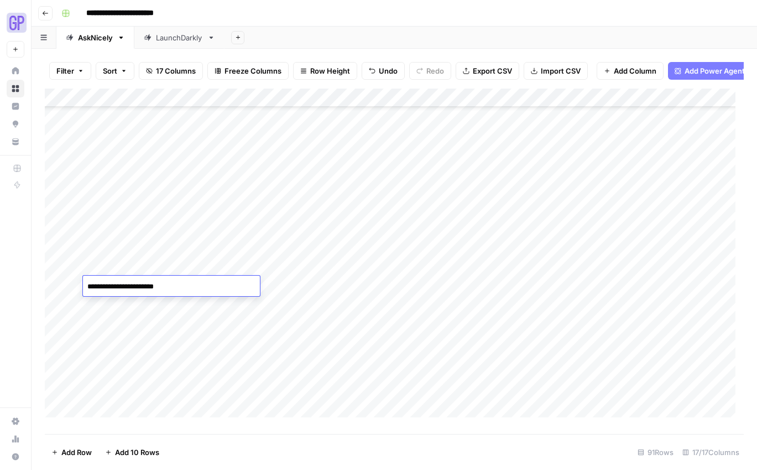
type textarea "**********"
click at [304, 293] on div "Add Column" at bounding box center [394, 256] width 699 height 337
click at [312, 264] on div "Add Column" at bounding box center [394, 256] width 699 height 337
click at [312, 285] on div "Add Column" at bounding box center [394, 256] width 699 height 337
click at [386, 284] on div "Add Column" at bounding box center [394, 256] width 699 height 337
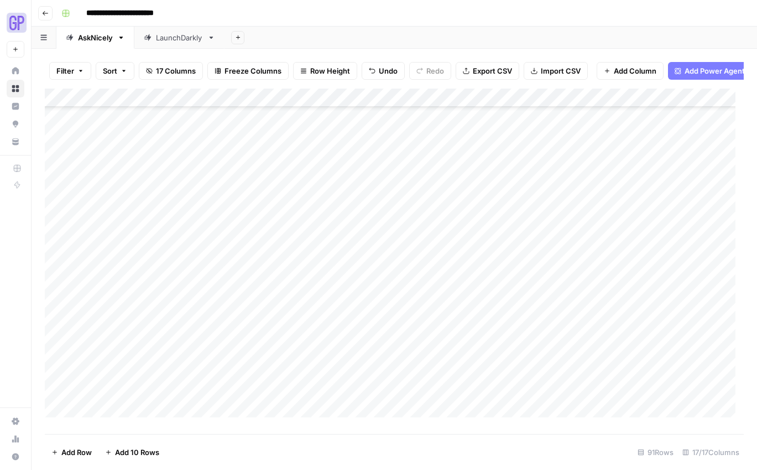
click at [381, 285] on div "Add Column" at bounding box center [394, 256] width 699 height 337
type textarea "**********"
click at [239, 284] on div "Add Column" at bounding box center [394, 256] width 699 height 337
click at [270, 288] on div "Add Column" at bounding box center [394, 256] width 699 height 337
click at [270, 288] on textarea at bounding box center [263, 286] width 177 height 15
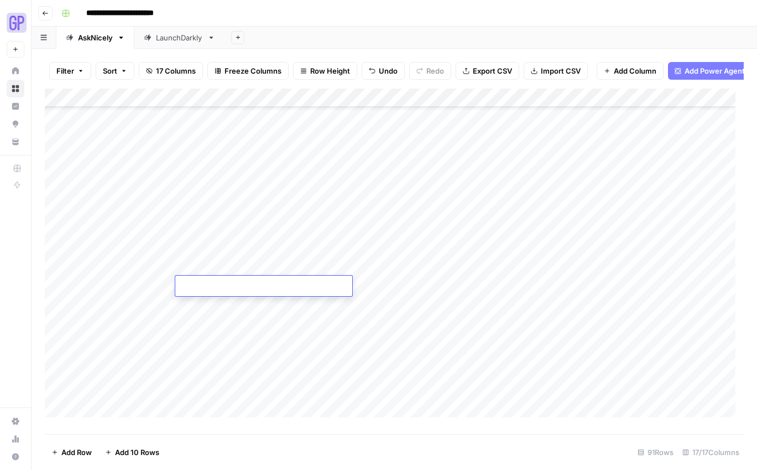
type textarea "**********"
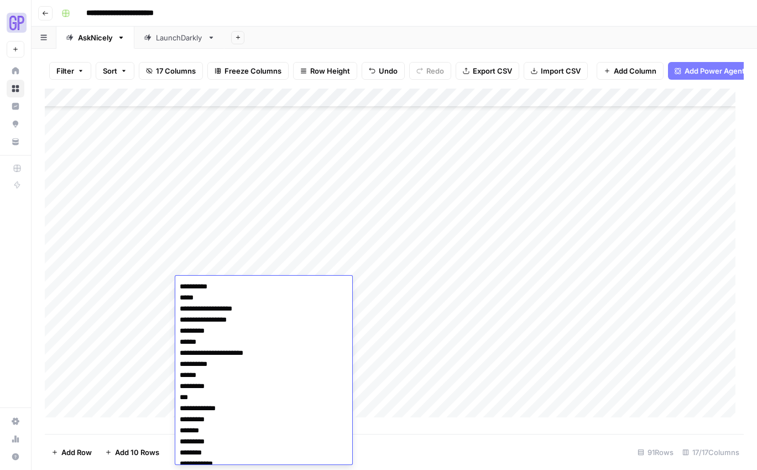
scroll to position [203, 0]
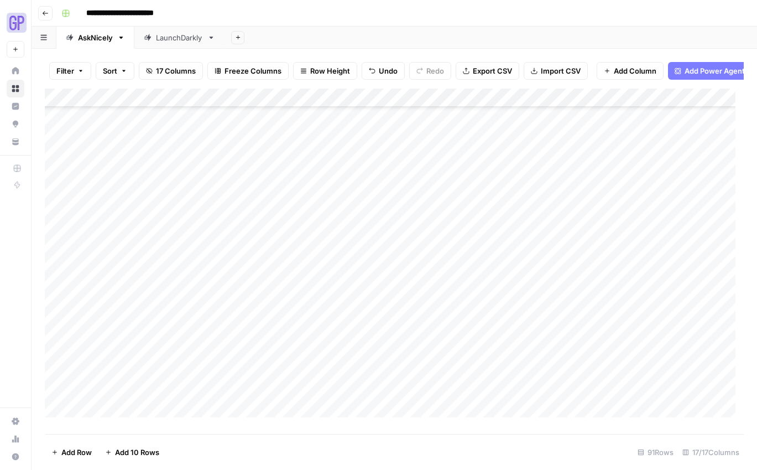
click at [416, 337] on div "Add Column" at bounding box center [394, 256] width 699 height 337
click at [455, 281] on div "Add Column" at bounding box center [394, 256] width 699 height 337
type textarea "**********"
type textarea "*********"
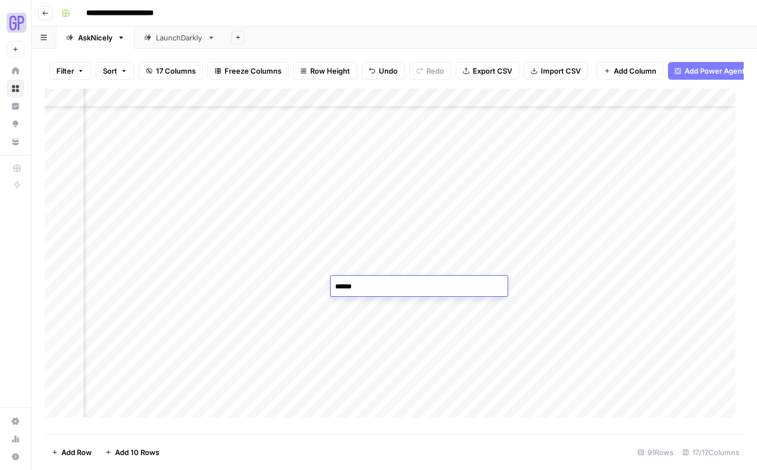
type textarea "*******"
type textarea "**********"
type textarea "********"
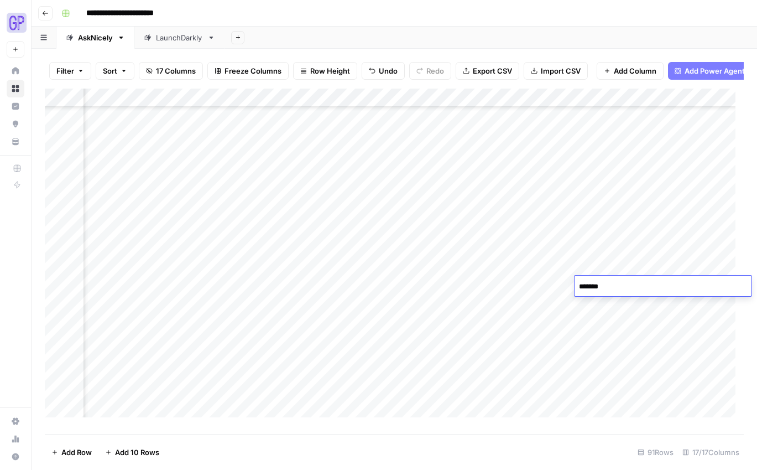
type textarea "********"
type textarea "**********"
click at [399, 398] on div "Add Column" at bounding box center [394, 256] width 699 height 337
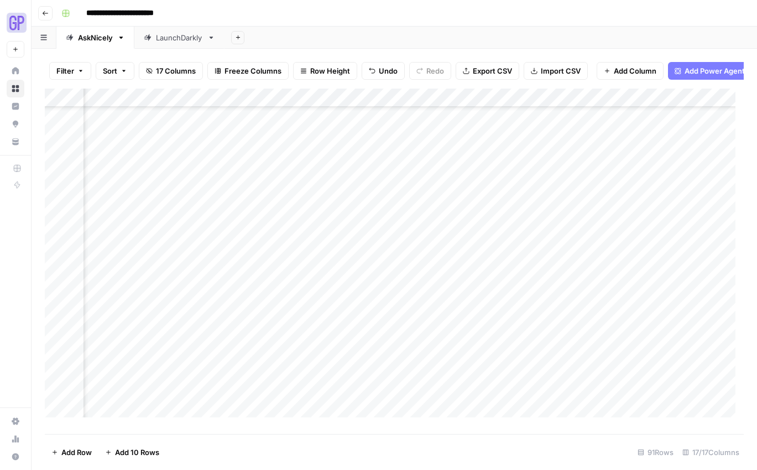
click at [446, 285] on div "Add Column" at bounding box center [394, 256] width 699 height 337
click at [95, 309] on div "Add Column" at bounding box center [394, 256] width 699 height 337
type textarea "**********"
click at [205, 308] on div "Add Column" at bounding box center [394, 256] width 699 height 337
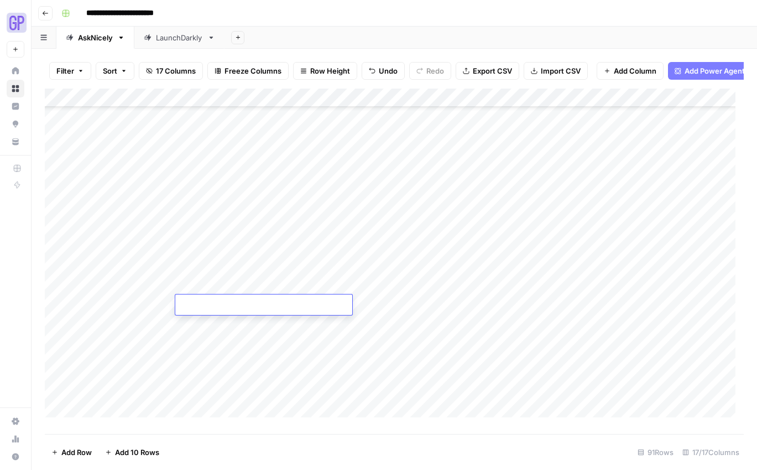
click at [205, 308] on textarea at bounding box center [263, 305] width 177 height 15
type textarea "**********"
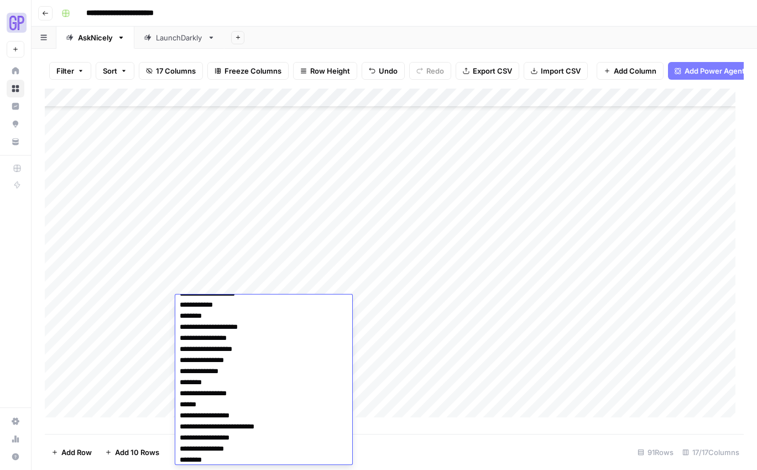
click at [374, 331] on div "Add Column" at bounding box center [394, 256] width 699 height 337
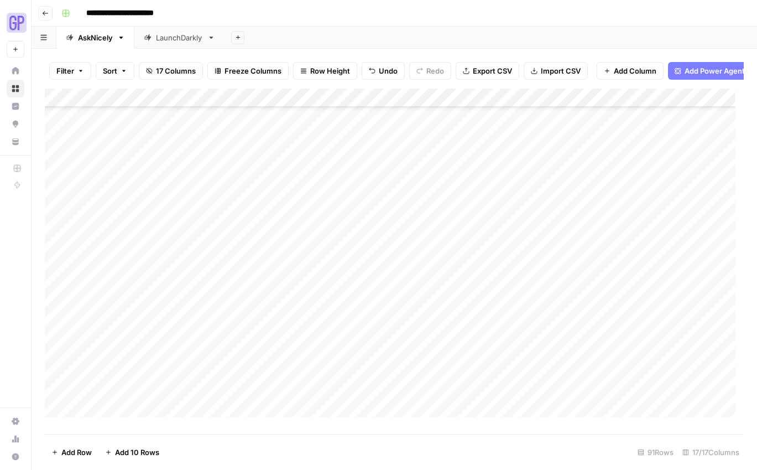
click at [313, 285] on div "Add Column" at bounding box center [394, 256] width 699 height 337
click at [311, 310] on div "Add Column" at bounding box center [394, 256] width 699 height 337
click at [398, 295] on div "Add Column" at bounding box center [394, 256] width 699 height 337
type textarea "**********"
type textarea "*******"
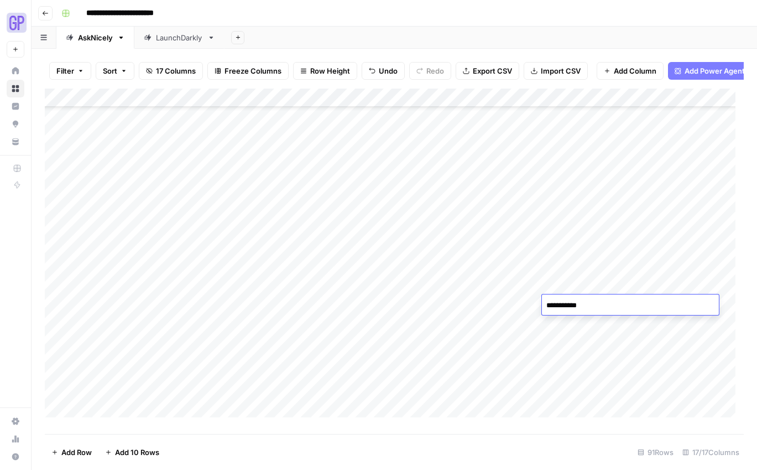
type textarea "**********"
type textarea "*********"
type textarea "**********"
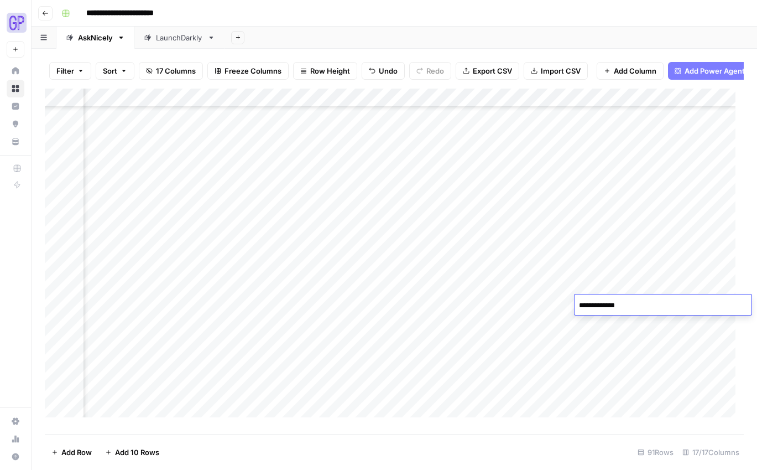
type textarea "**********"
type textarea "********"
type textarea "**********"
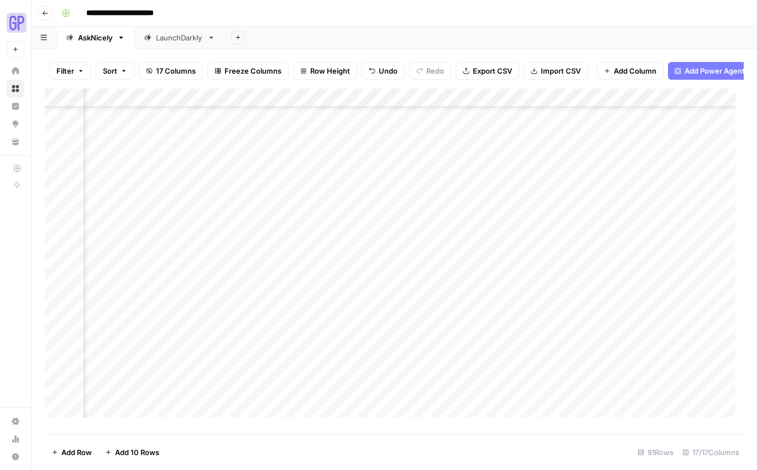
click at [225, 374] on div "Add Column" at bounding box center [394, 256] width 699 height 337
click at [327, 305] on div "Add Column" at bounding box center [394, 256] width 699 height 337
click at [51, 249] on div "Add Column" at bounding box center [394, 256] width 699 height 337
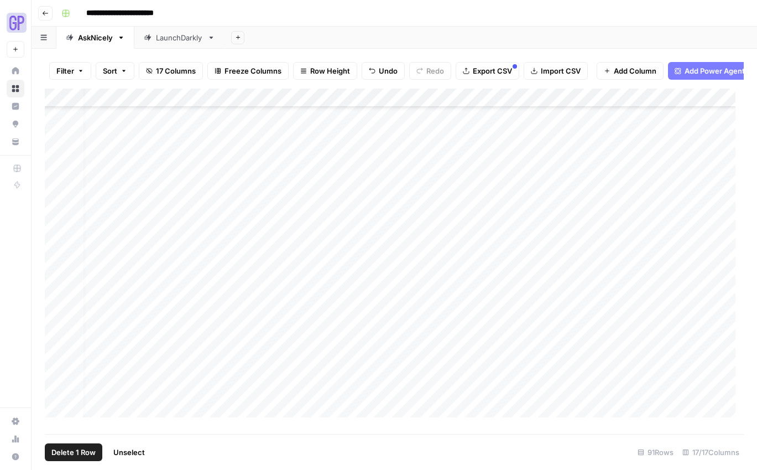
click at [60, 246] on div "Add Column" at bounding box center [394, 256] width 699 height 337
click at [410, 244] on div "Add Column" at bounding box center [394, 256] width 699 height 337
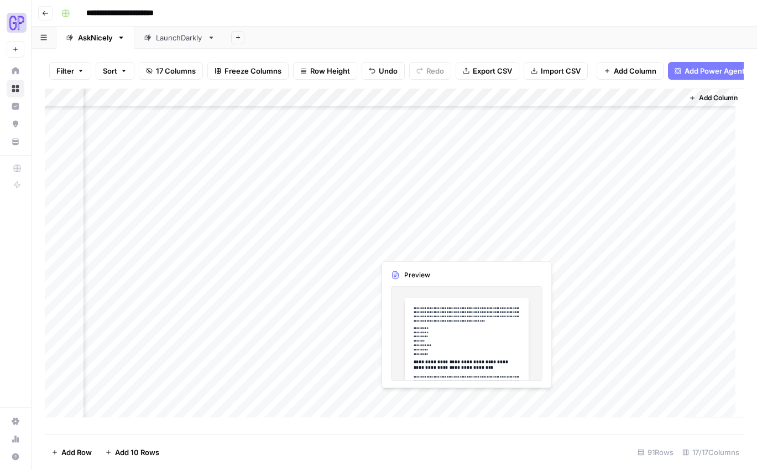
click at [410, 244] on div "Add Column" at bounding box center [394, 256] width 699 height 337
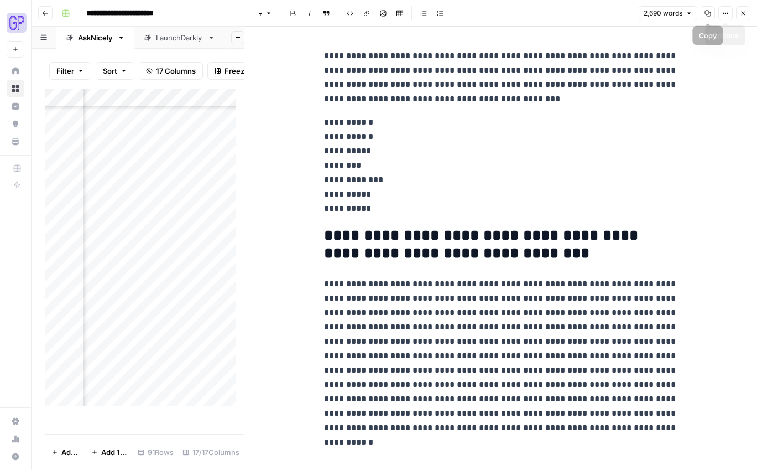
click at [578, 11] on icon "button" at bounding box center [708, 13] width 7 height 7
click at [578, 12] on icon "button" at bounding box center [743, 13] width 7 height 7
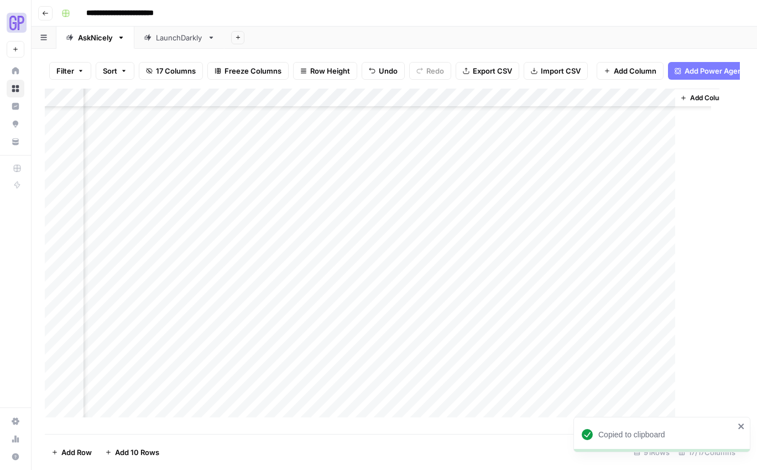
scroll to position [177, 983]
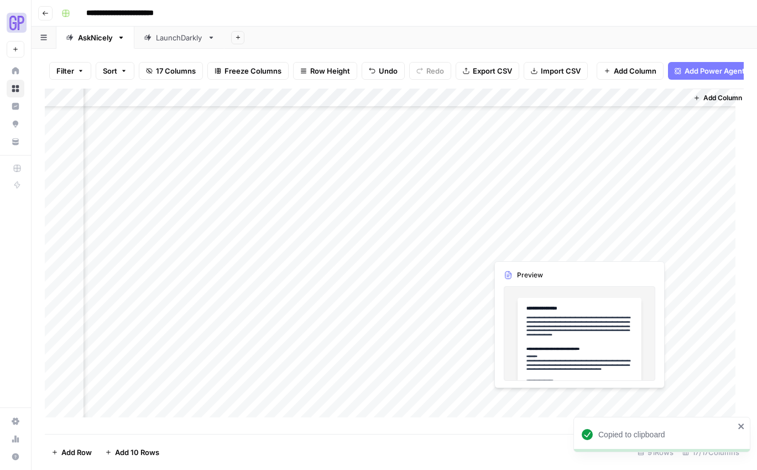
click at [511, 248] on div "Add Column" at bounding box center [394, 256] width 699 height 337
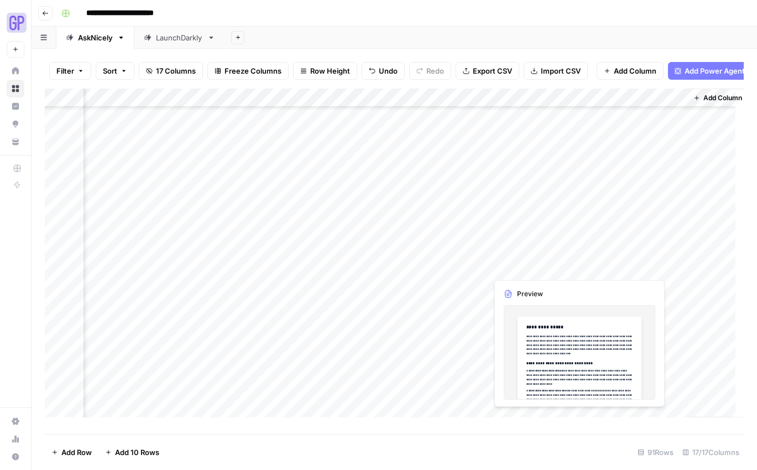
click at [535, 253] on div "Add Column" at bounding box center [394, 256] width 699 height 337
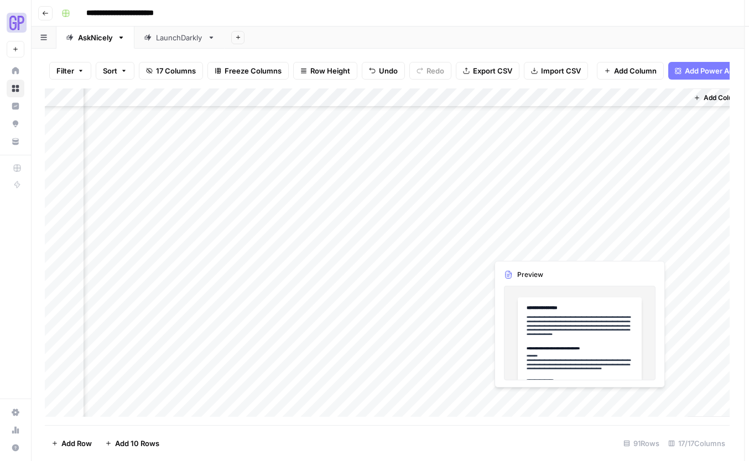
click at [535, 253] on div at bounding box center [537, 248] width 101 height 20
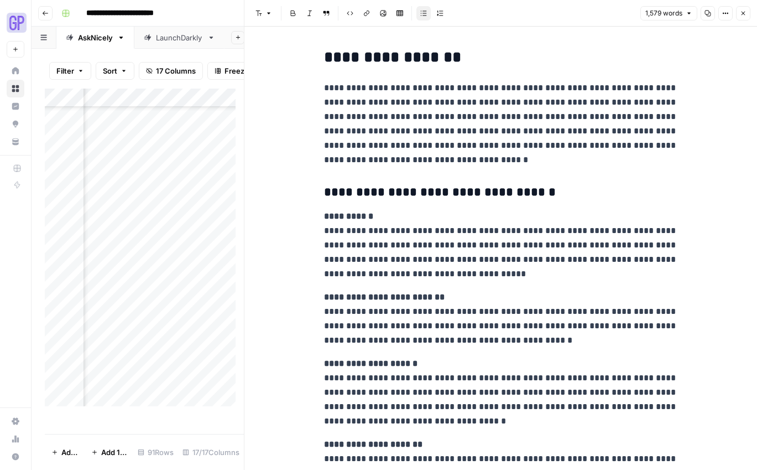
click at [578, 12] on icon "button" at bounding box center [708, 13] width 7 height 7
click at [578, 11] on icon "button" at bounding box center [743, 13] width 7 height 7
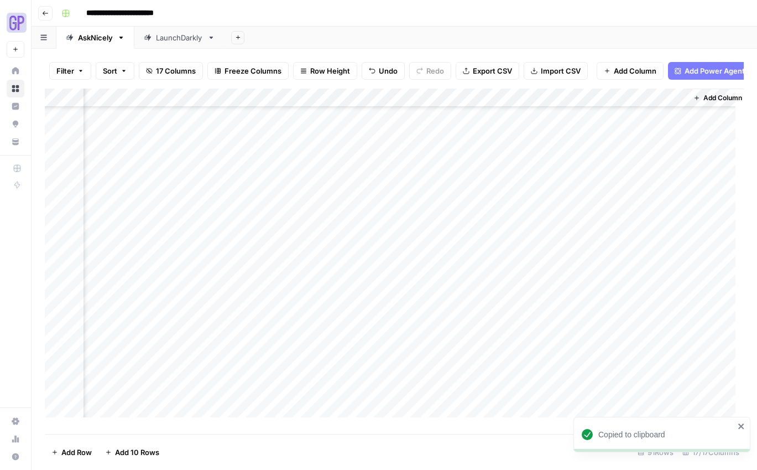
click at [578, 245] on div "Add Column" at bounding box center [394, 256] width 699 height 337
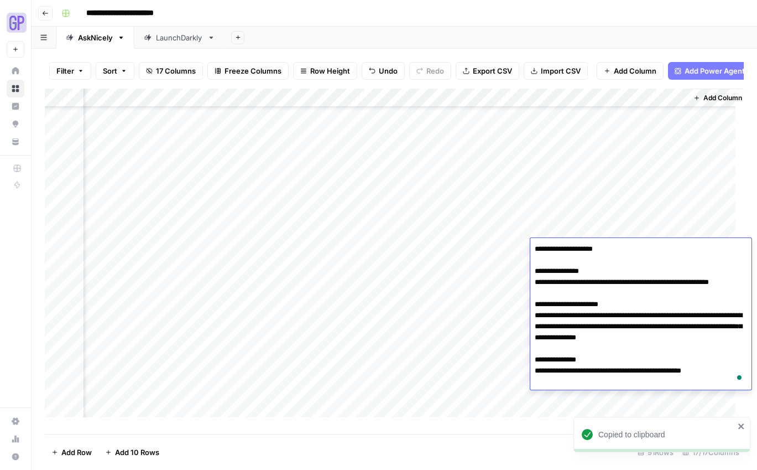
click at [578, 287] on textarea "**********" at bounding box center [640, 315] width 221 height 148
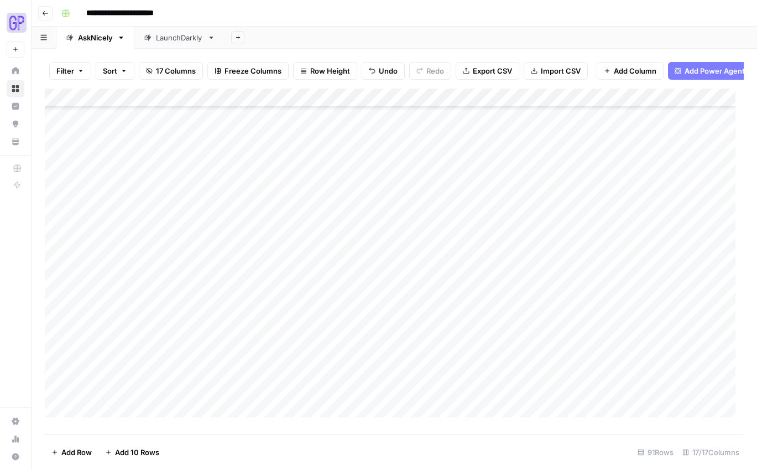
scroll to position [177, 0]
click at [56, 265] on div "Add Column" at bounding box center [394, 256] width 699 height 337
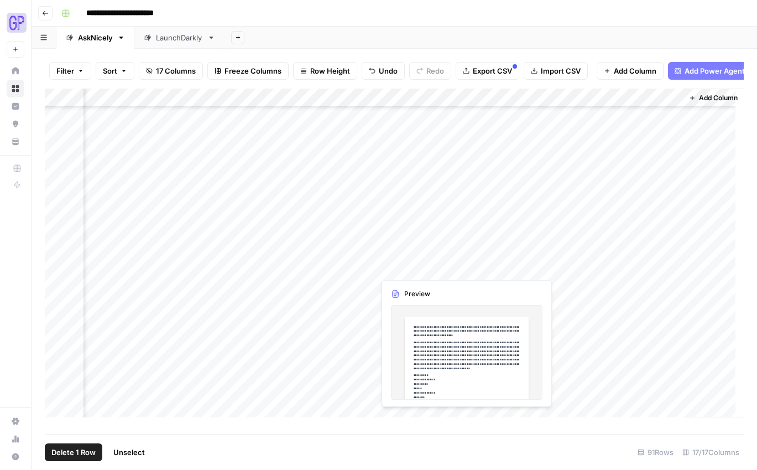
click at [400, 269] on div "Add Column" at bounding box center [394, 256] width 699 height 337
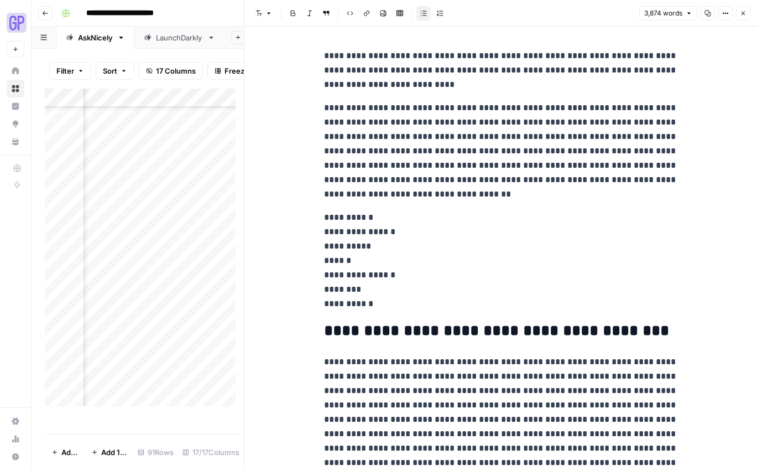
click at [578, 10] on icon "button" at bounding box center [708, 13] width 7 height 7
click at [578, 13] on icon "button" at bounding box center [743, 13] width 7 height 7
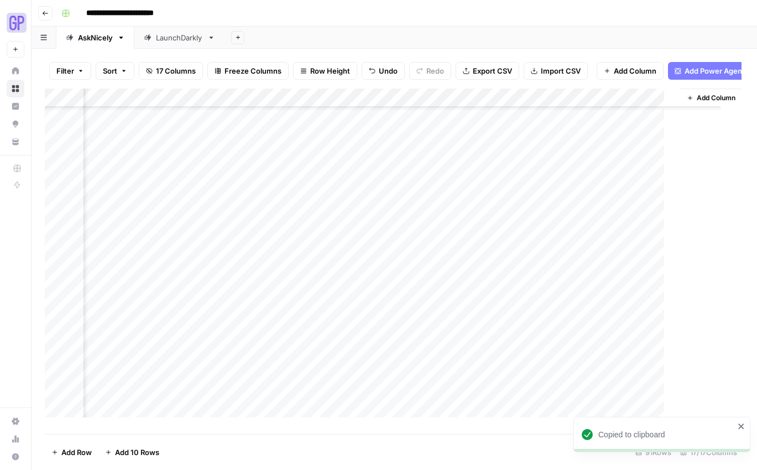
scroll to position [177, 983]
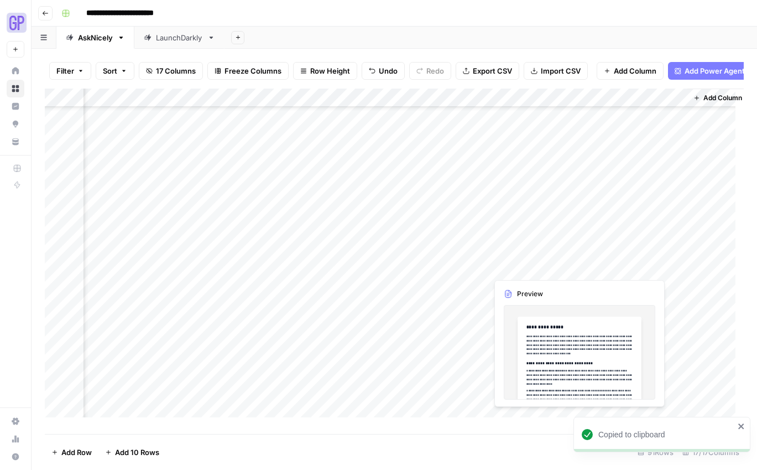
click at [538, 267] on div "Add Column" at bounding box center [394, 256] width 699 height 337
click at [555, 331] on div "Add Column" at bounding box center [394, 256] width 699 height 337
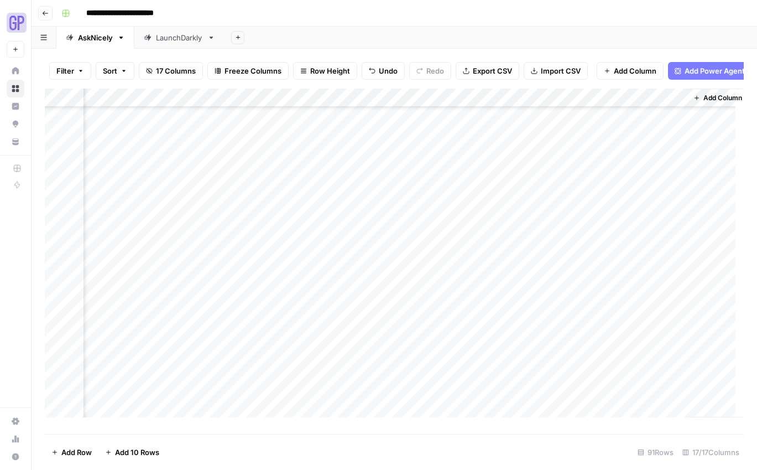
click at [531, 261] on div "Add Column" at bounding box center [394, 256] width 699 height 337
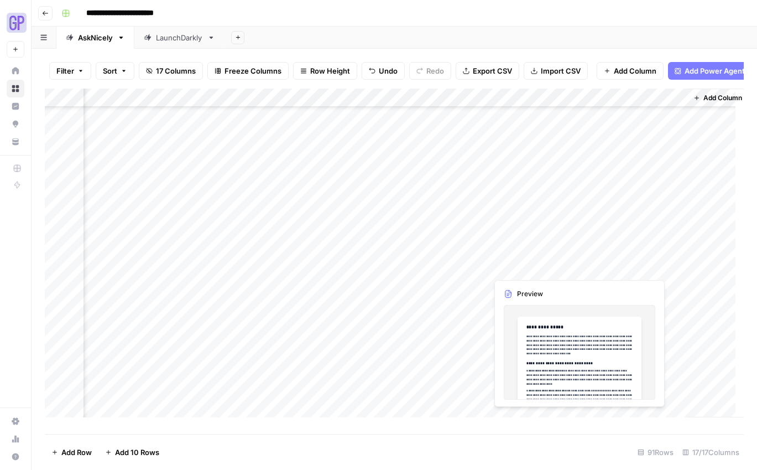
click at [531, 261] on div "Add Column" at bounding box center [394, 256] width 699 height 337
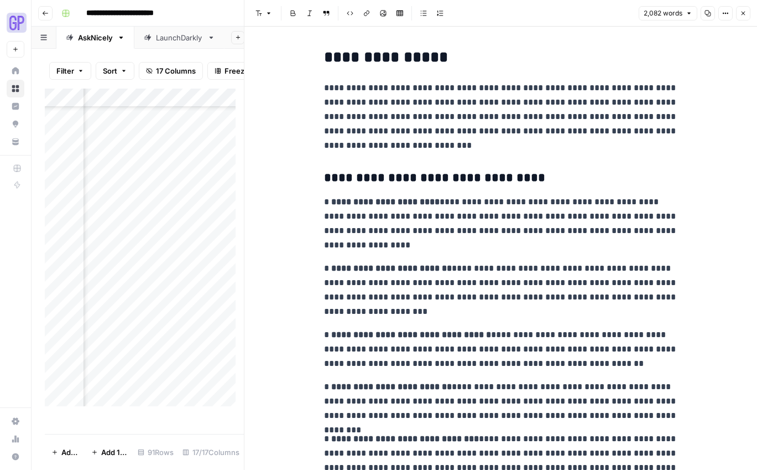
click at [578, 12] on icon "button" at bounding box center [708, 13] width 7 height 7
click at [578, 13] on icon "button" at bounding box center [743, 13] width 7 height 7
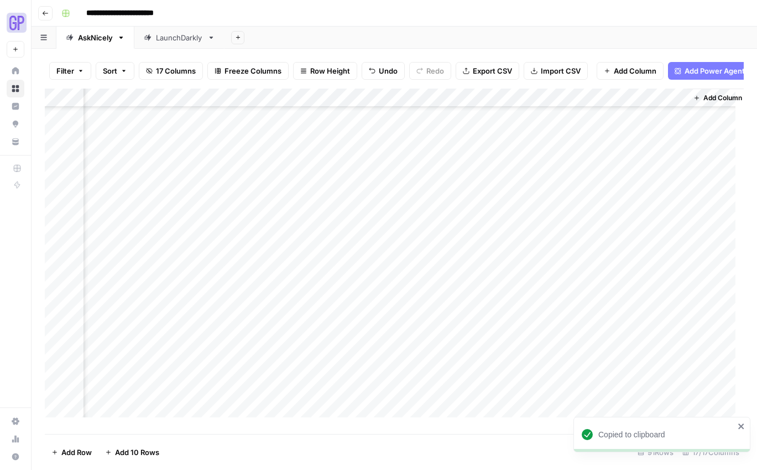
click at [578, 271] on div "Add Column" at bounding box center [394, 256] width 699 height 337
click at [578, 269] on div "Add Column" at bounding box center [394, 256] width 699 height 337
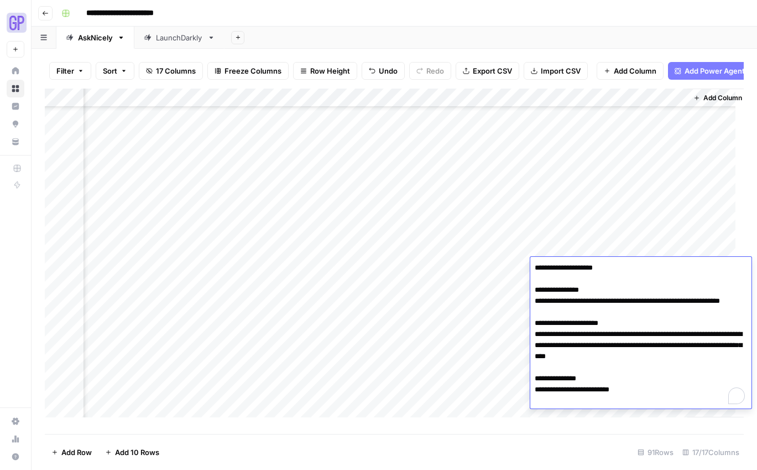
click at [578, 296] on textarea "**********" at bounding box center [640, 334] width 221 height 148
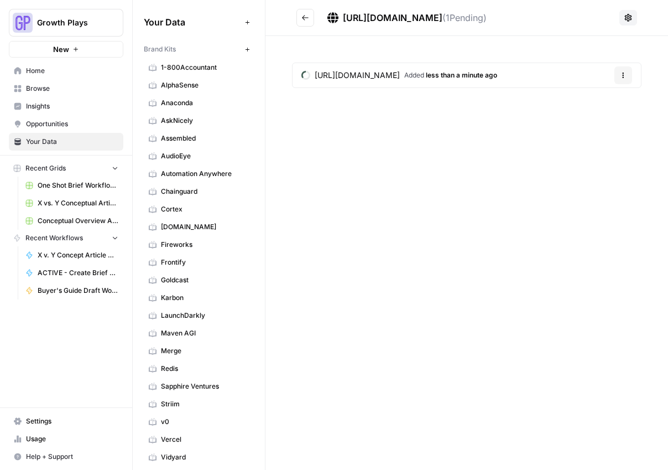
scroll to position [221, 0]
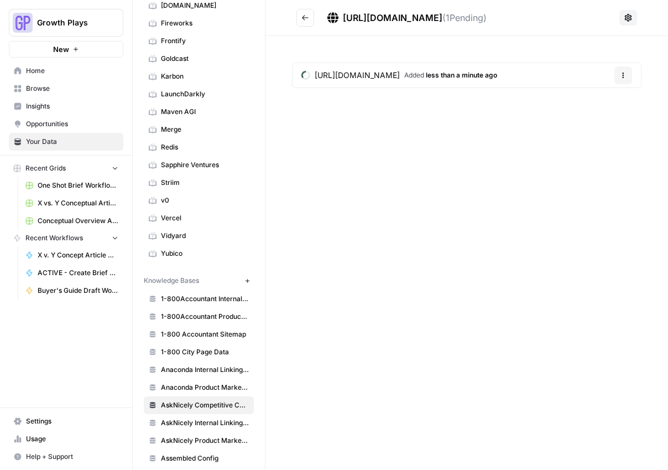
click at [302, 18] on icon "Go back" at bounding box center [305, 18] width 8 height 8
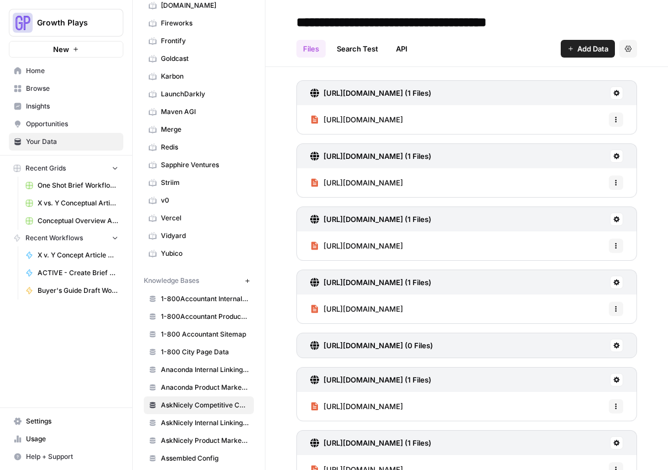
click at [587, 44] on span "Add Data" at bounding box center [592, 48] width 31 height 11
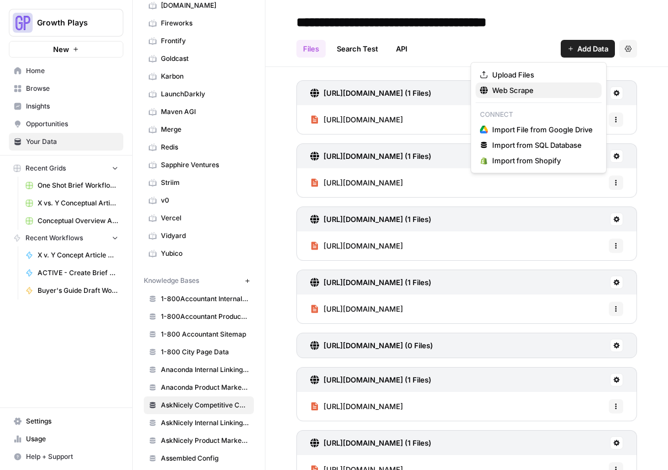
click at [510, 90] on span "Web Scrape" at bounding box center [542, 90] width 101 height 11
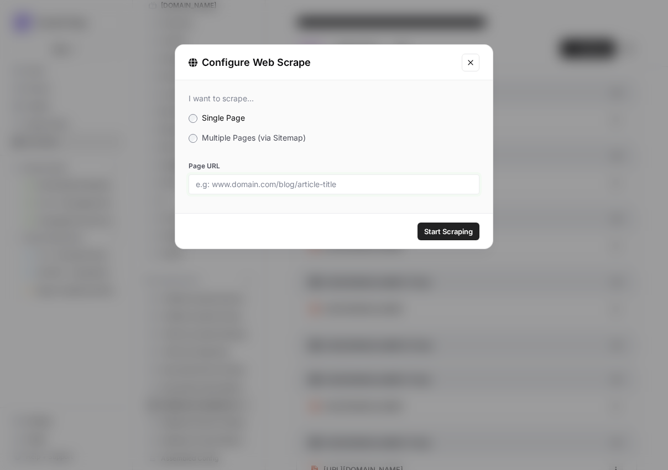
click at [353, 182] on input "Page URL" at bounding box center [334, 184] width 277 height 10
paste input "https://www.liveagent.com/business/"
type input "https://www.liveagent.com/business/"
click at [433, 226] on span "Start Scraping" at bounding box center [448, 231] width 49 height 11
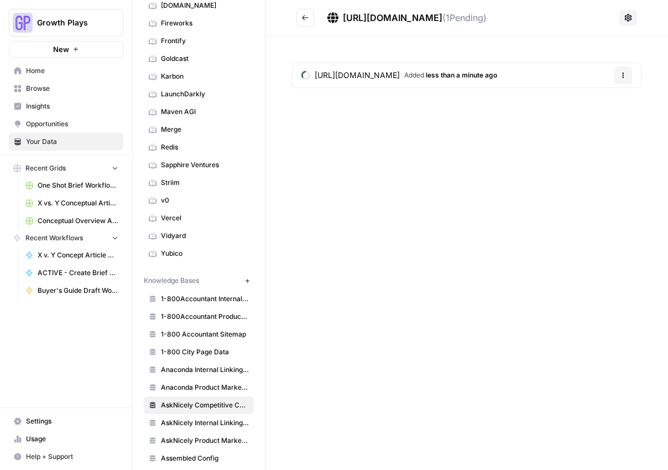
click at [307, 14] on icon "Go back" at bounding box center [305, 18] width 8 height 8
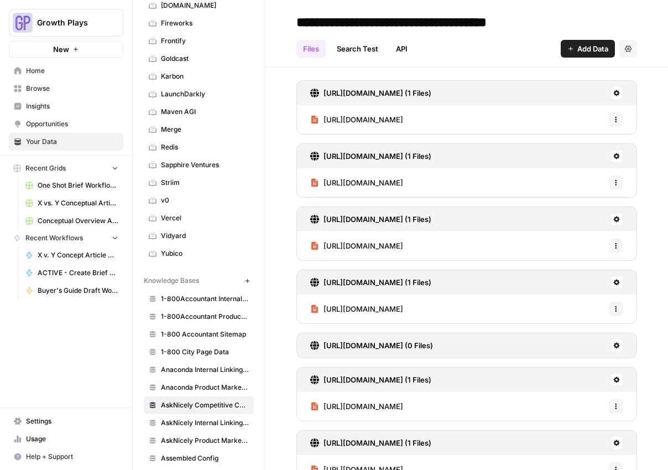
click at [567, 46] on icon "button" at bounding box center [570, 48] width 7 height 7
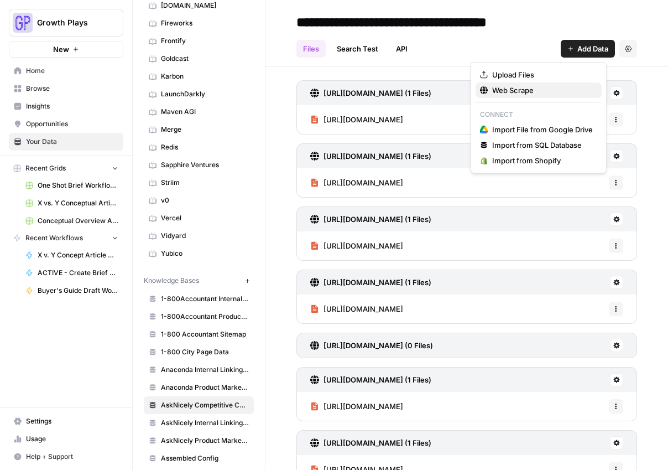
click at [529, 86] on span "Web Scrape" at bounding box center [542, 90] width 101 height 11
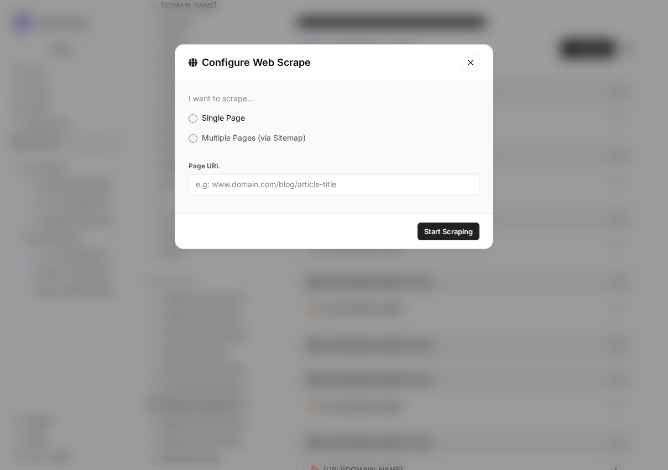
click at [302, 181] on input "Page URL" at bounding box center [334, 184] width 277 height 10
paste input "https://www.liveagent.com/industry/"
type input "https://www.liveagent.com/industry/"
click at [434, 233] on span "Start Scraping" at bounding box center [448, 231] width 49 height 11
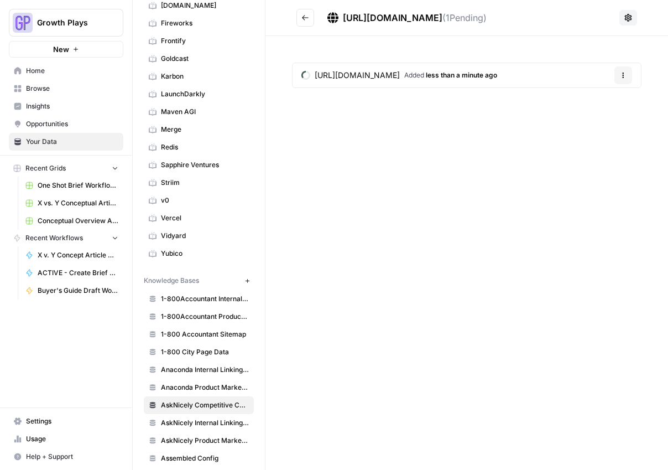
click at [301, 16] on icon "Go back" at bounding box center [305, 18] width 8 height 8
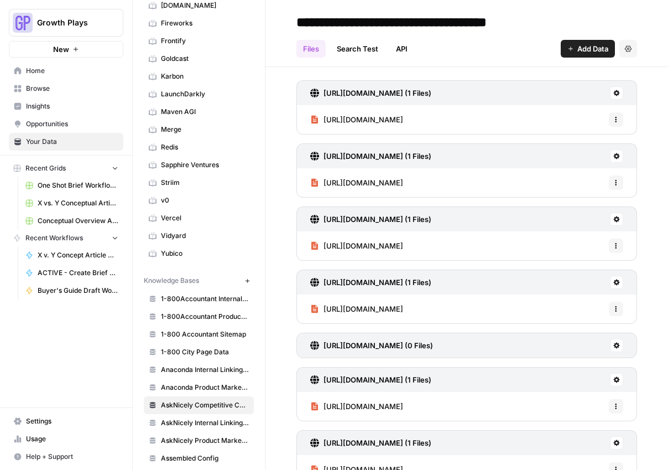
click at [577, 47] on span "Add Data" at bounding box center [592, 48] width 31 height 11
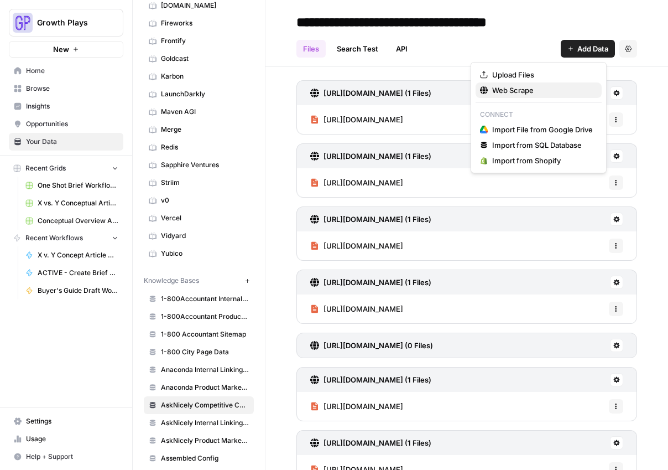
click at [513, 83] on button "Web Scrape" at bounding box center [539, 89] width 126 height 15
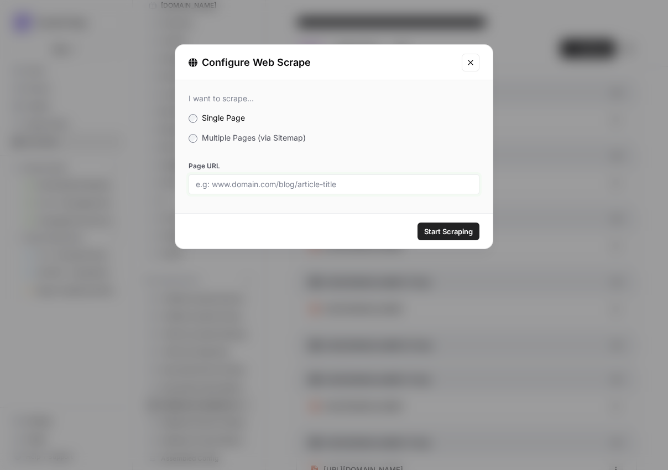
click at [329, 187] on input "Page URL" at bounding box center [334, 184] width 277 height 10
paste input "https://www.liveagent.com/pricing/?fh_id=2d65338842c340fc"
type input "https://www.liveagent.com/pricing/?fh_id=2d65338842c340fc"
click at [455, 236] on span "Start Scraping" at bounding box center [448, 231] width 49 height 11
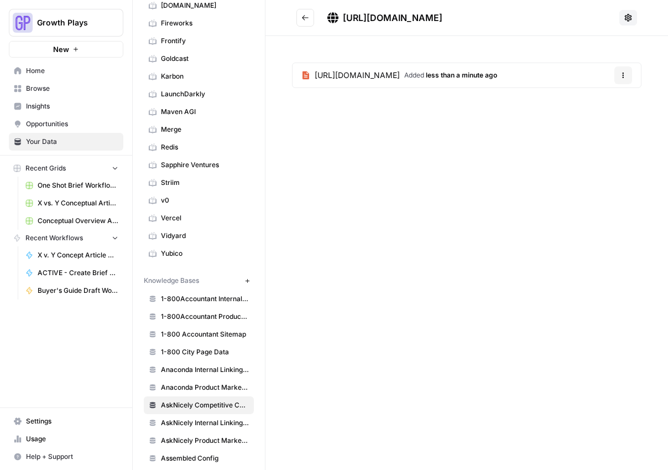
click at [308, 16] on icon "Go back" at bounding box center [305, 18] width 8 height 8
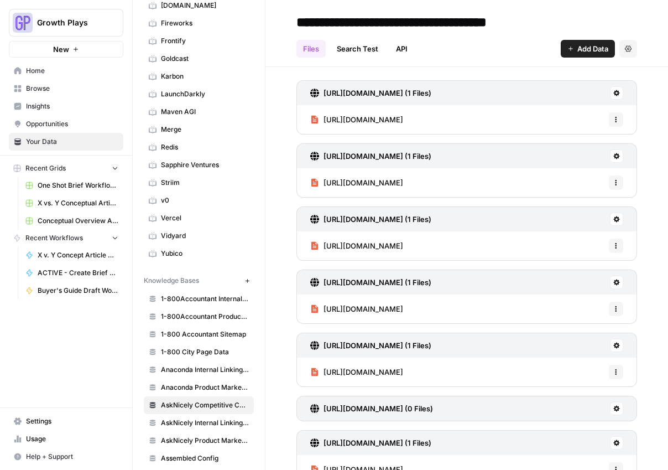
click at [593, 46] on span "Add Data" at bounding box center [592, 48] width 31 height 11
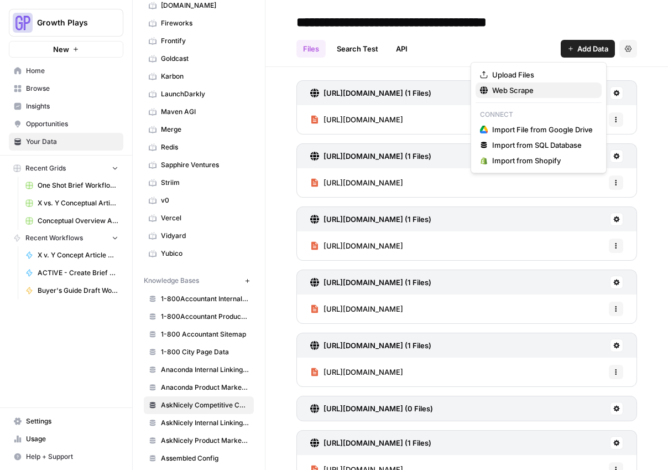
click at [531, 93] on span "Web Scrape" at bounding box center [542, 90] width 101 height 11
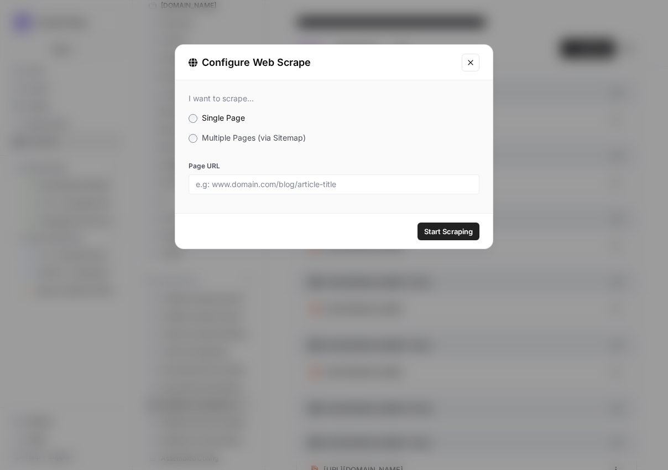
click at [264, 140] on span "Multiple Pages (via Sitemap)" at bounding box center [254, 137] width 104 height 9
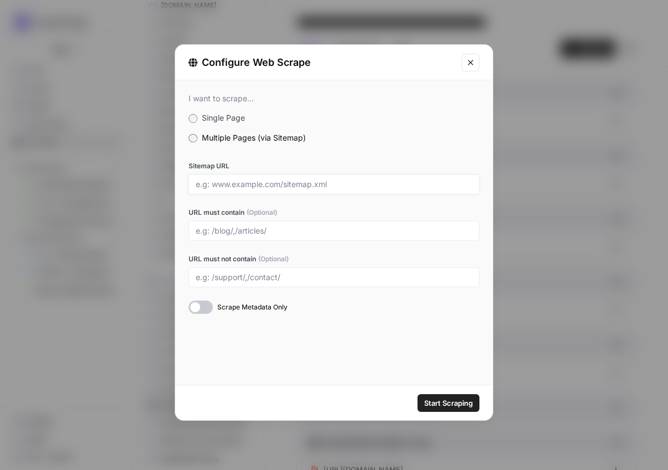
click at [263, 182] on input "Sitemap URL" at bounding box center [334, 184] width 277 height 10
paste input "https://www.feedbacknow.com/sitemap.xml"
type input "https://www.feedbacknow.com/sitemap.xml"
click at [266, 233] on input "URL must contain (Optional)" at bounding box center [334, 231] width 277 height 10
type input "/outcomes/,/products/,/value/"
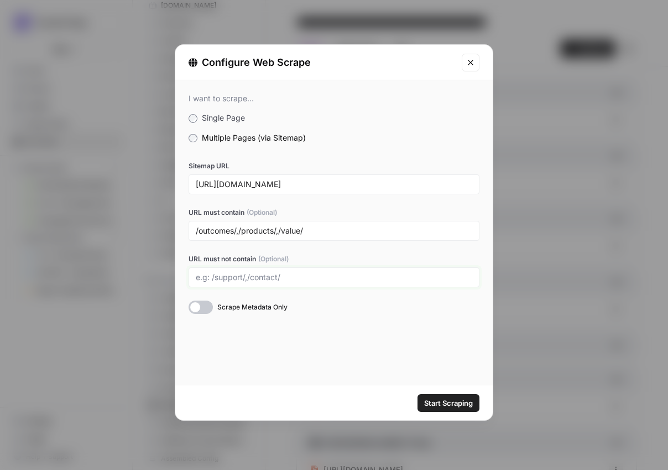
click at [220, 277] on input "URL must not contain (Optional)" at bounding box center [334, 277] width 277 height 10
click at [227, 278] on input "/" at bounding box center [334, 277] width 277 height 10
type input "f"
click at [312, 278] on input "/fr/,/es/,/it/,/de/" at bounding box center [334, 277] width 277 height 10
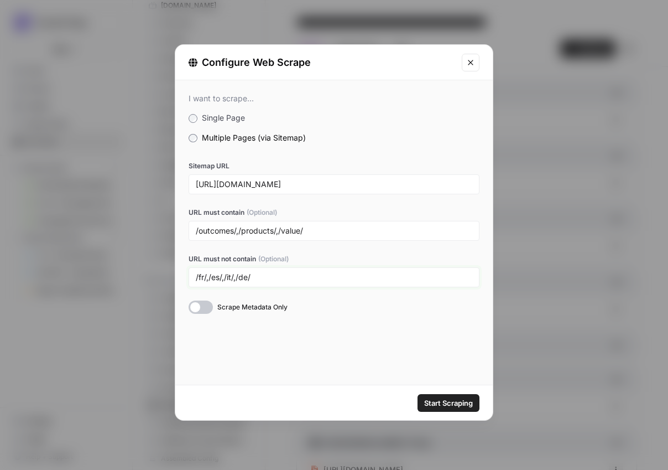
click at [280, 273] on input "/fr/,/es/,/it/,/de/" at bounding box center [334, 277] width 277 height 10
click at [266, 279] on input "/fr/,/es/,/it/,/de/" at bounding box center [334, 277] width 277 height 10
type input "/fr/,/es/,/it/,/de/,/ar/"
click at [443, 402] on span "Start Scraping" at bounding box center [448, 402] width 49 height 11
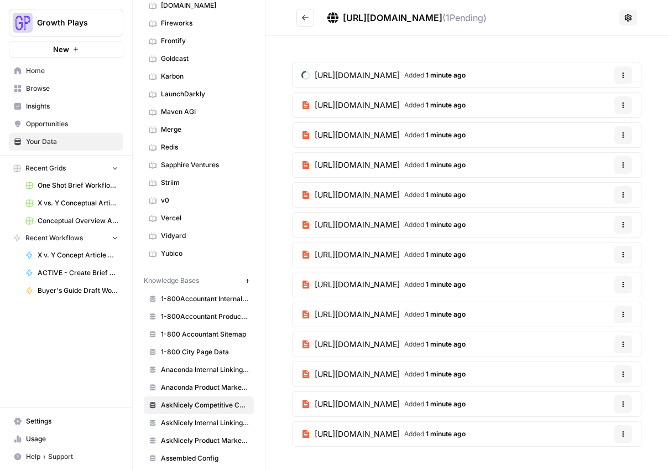
click at [311, 18] on button "Go back" at bounding box center [305, 18] width 18 height 18
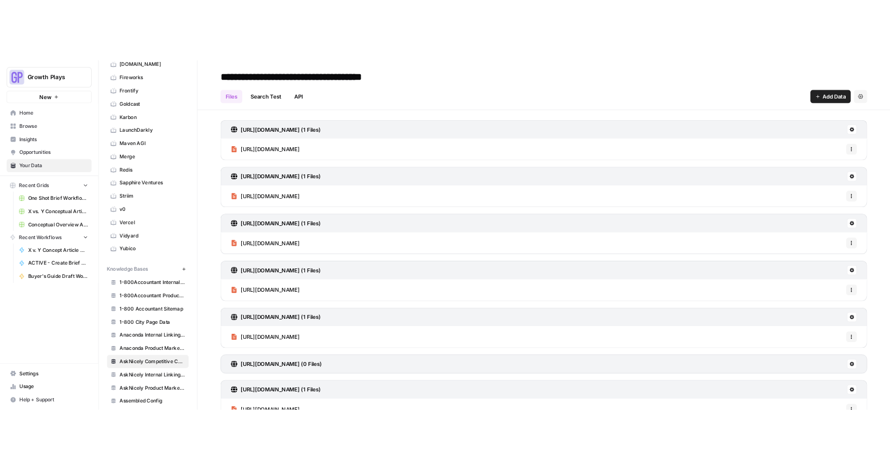
scroll to position [221, 0]
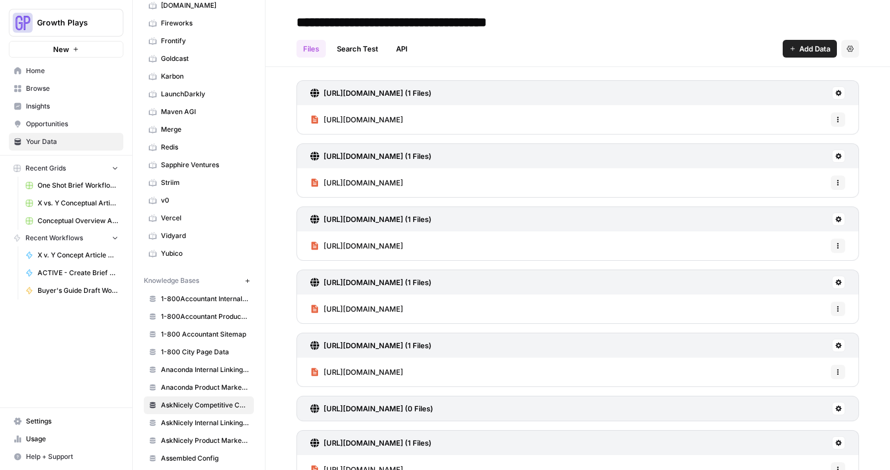
click at [667, 56] on button "Add Data" at bounding box center [810, 49] width 54 height 18
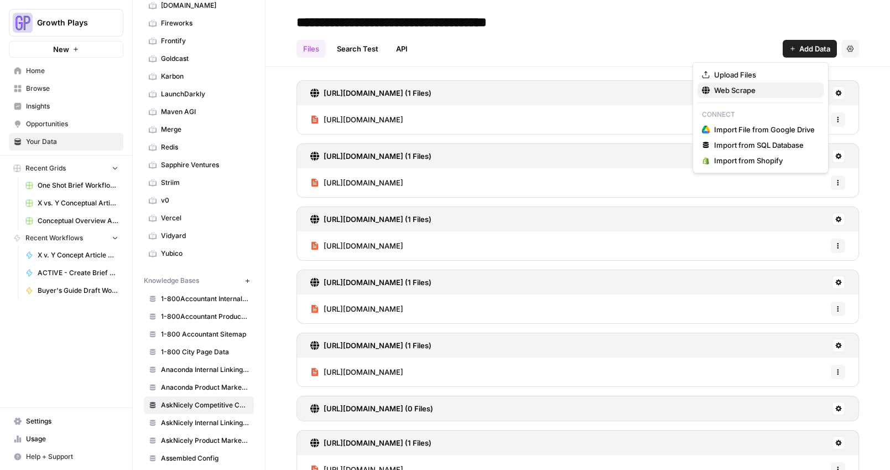
click at [667, 83] on button "Web Scrape" at bounding box center [760, 89] width 126 height 15
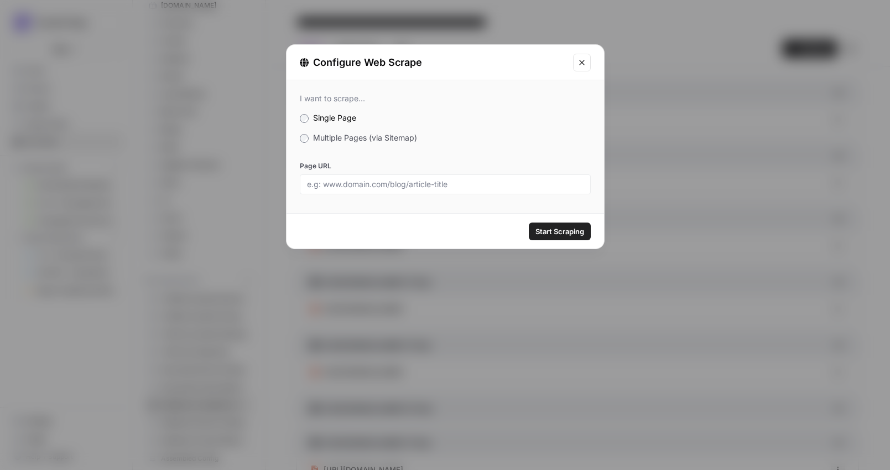
click at [314, 137] on span "Multiple Pages (via Sitemap)" at bounding box center [365, 137] width 104 height 9
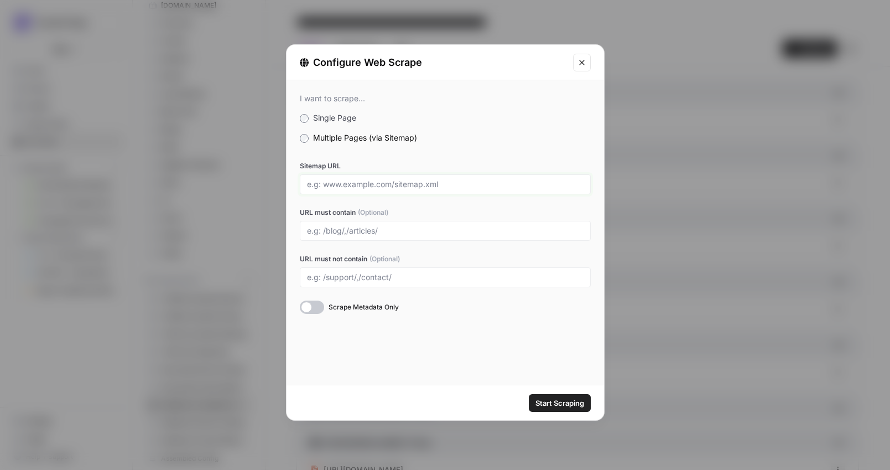
click at [359, 180] on input "Sitemap URL" at bounding box center [445, 184] width 277 height 10
paste input "https://www.happy-or-not.com/sitemap_index.xml"
type input "https://www.happy-or-not.com/sitemap_index.xml"
click at [368, 226] on input "URL must contain (Optional)" at bounding box center [445, 231] width 277 height 10
type input "/solution/,"
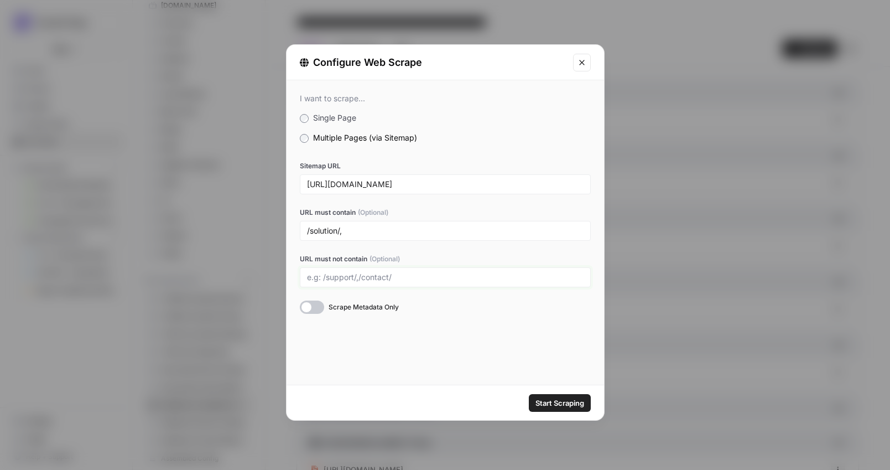
click at [368, 275] on input "URL must not contain (Optional)" at bounding box center [445, 277] width 277 height 10
type input "/de/,/fi/,/es/"
click at [344, 223] on div "/solution/," at bounding box center [445, 231] width 291 height 20
click at [346, 229] on input "/solution/," at bounding box center [445, 231] width 277 height 10
type input "/solution/"
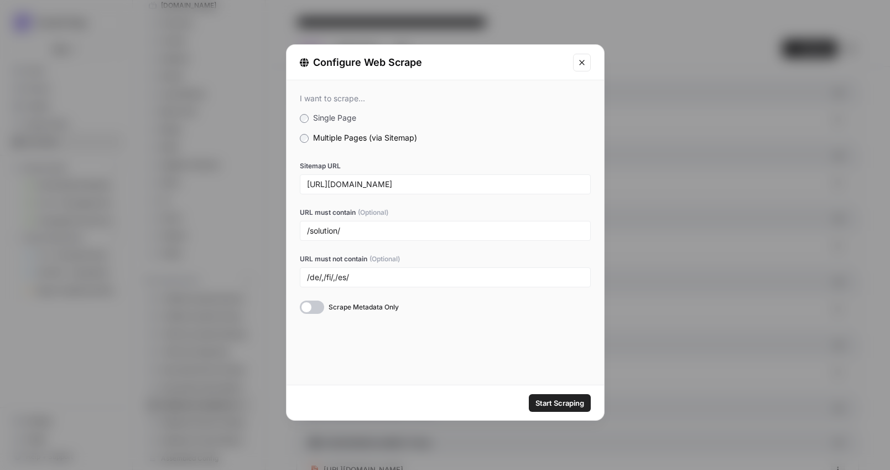
click at [563, 410] on button "Start Scraping" at bounding box center [560, 403] width 62 height 18
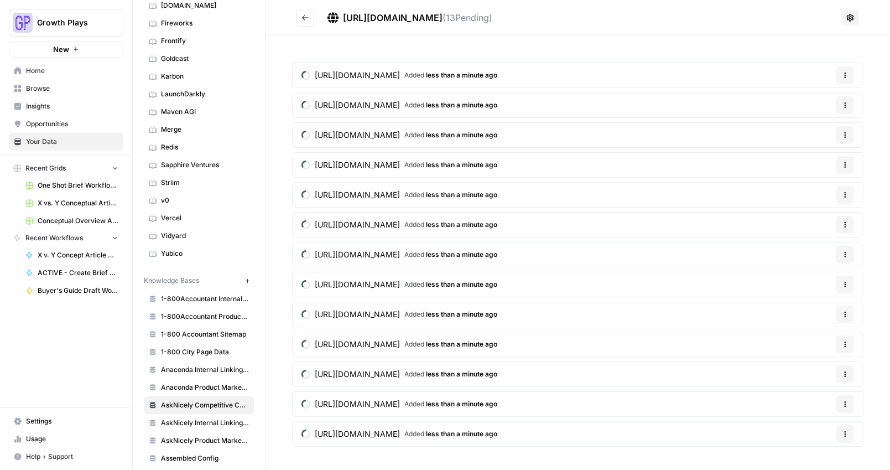
click at [301, 15] on icon "Go back" at bounding box center [305, 18] width 8 height 8
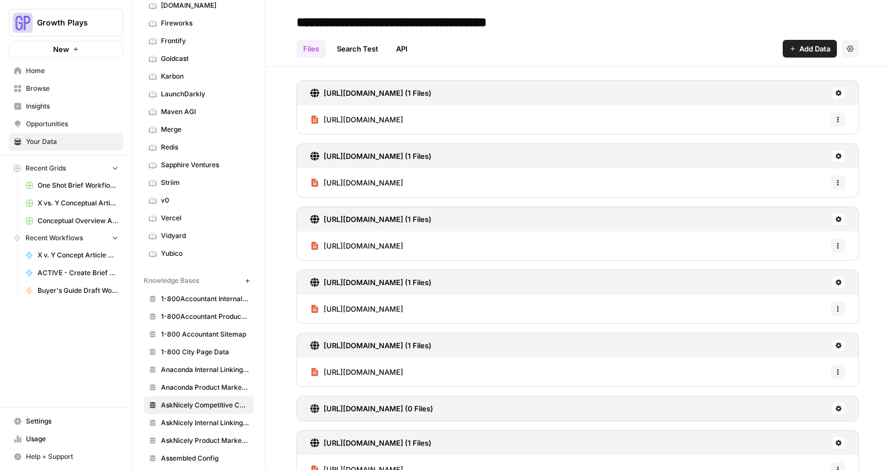
click at [667, 56] on button "Add Data" at bounding box center [810, 49] width 54 height 18
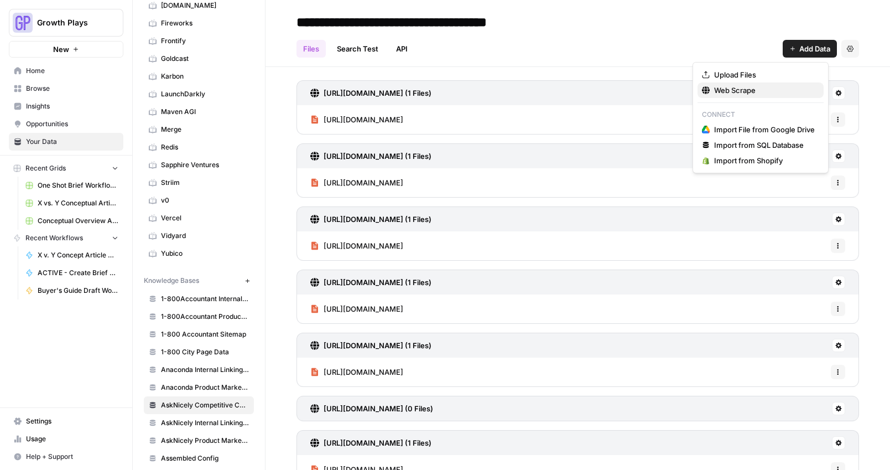
click at [667, 86] on span "Web Scrape" at bounding box center [764, 90] width 101 height 11
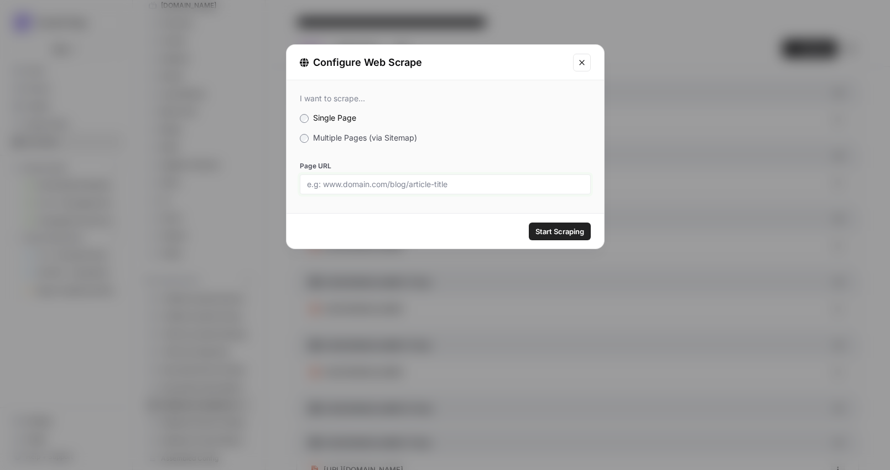
click at [386, 187] on input "Page URL" at bounding box center [445, 184] width 277 height 10
paste input "https://www.happy-or-not.com/en/pricing-and-features/"
type input "https://www.happy-or-not.com/en/pricing-and-features/"
click at [581, 236] on span "Start Scraping" at bounding box center [559, 231] width 49 height 11
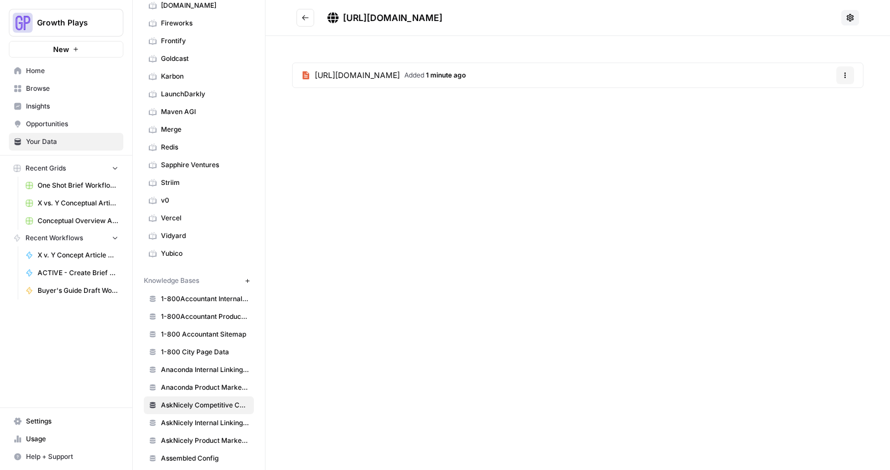
click at [305, 9] on button "Go back" at bounding box center [305, 18] width 18 height 18
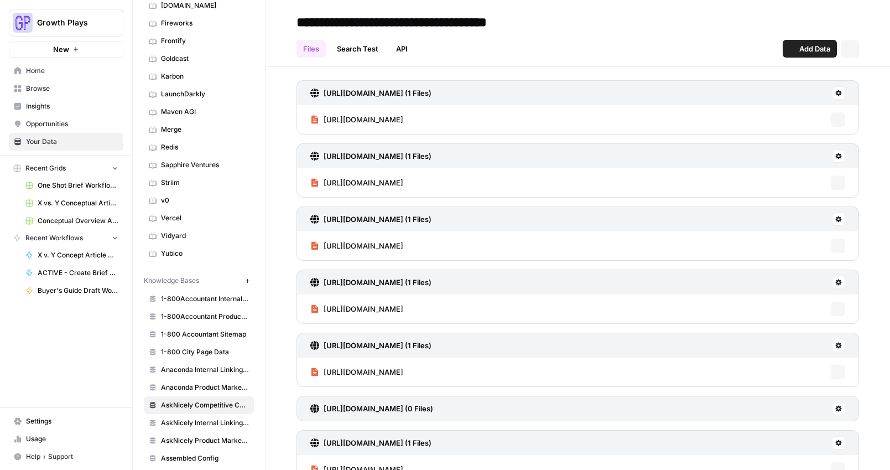
click at [307, 21] on input "**********" at bounding box center [429, 22] width 275 height 22
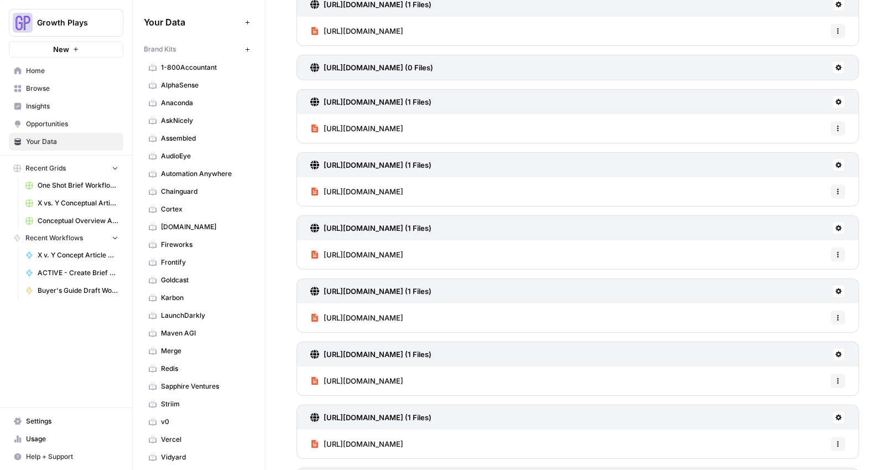
scroll to position [14455, 0]
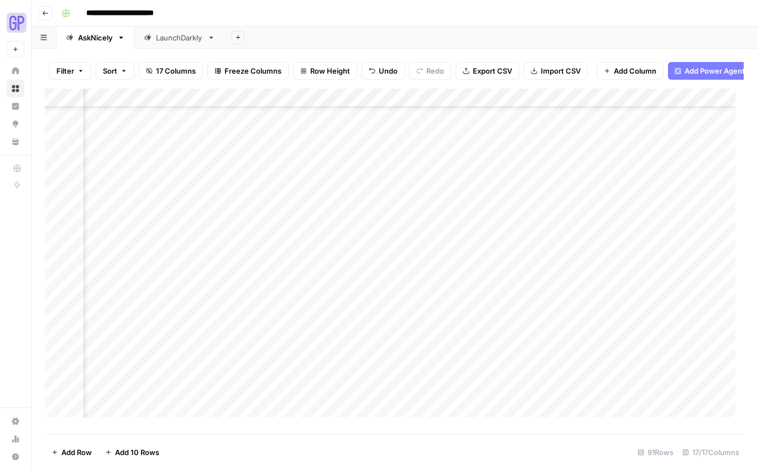
scroll to position [177, 0]
click at [98, 285] on div "Add Column" at bounding box center [394, 256] width 699 height 337
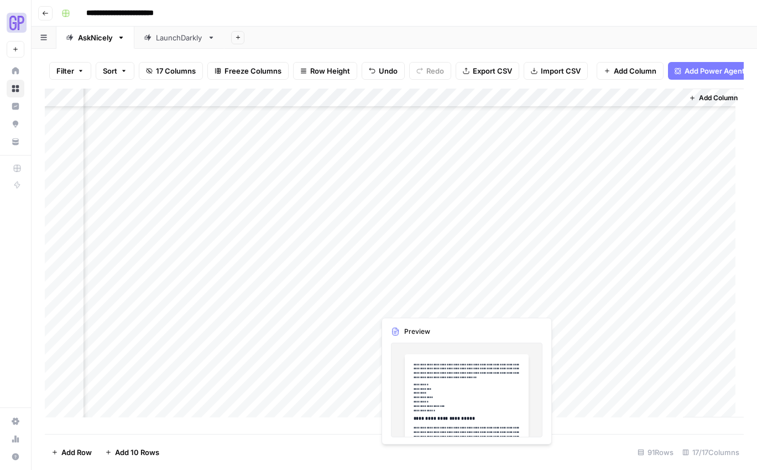
click at [414, 288] on div "Add Column" at bounding box center [394, 256] width 699 height 337
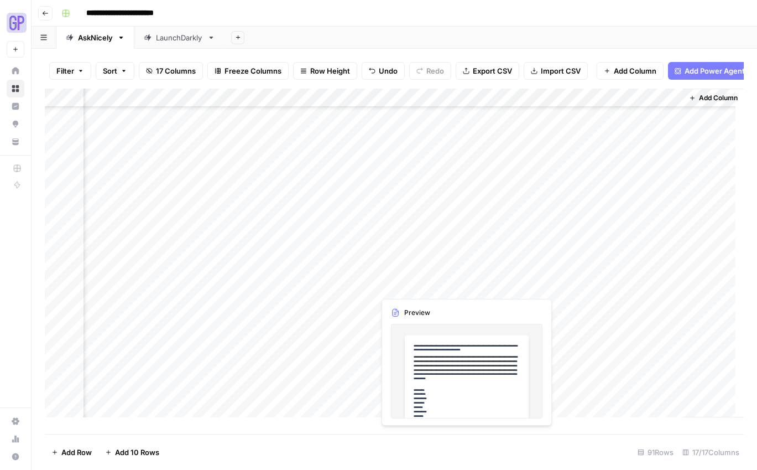
click at [414, 288] on div "Add Column" at bounding box center [394, 256] width 699 height 337
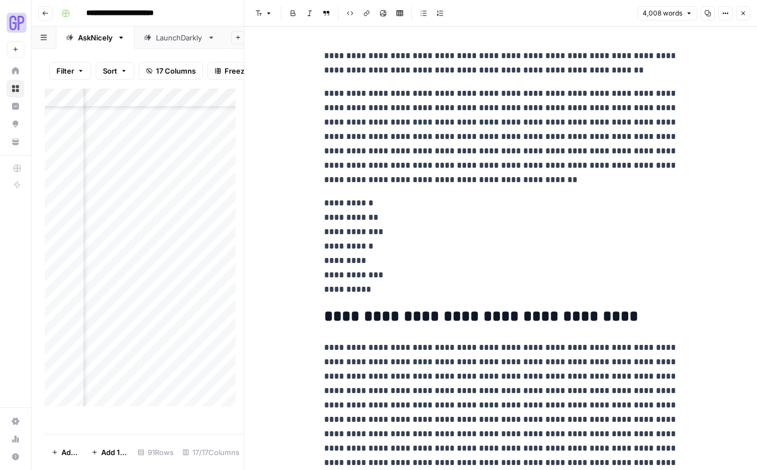
click at [708, 11] on icon "button" at bounding box center [708, 14] width 6 height 6
click at [740, 15] on icon "button" at bounding box center [743, 13] width 7 height 7
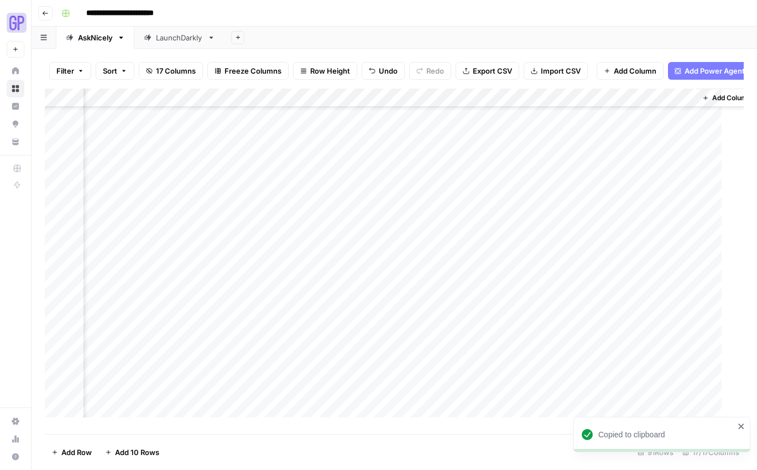
scroll to position [177, 983]
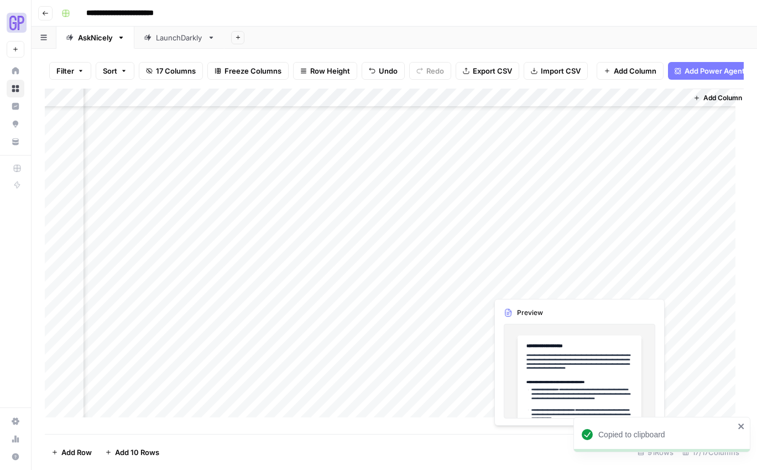
click at [531, 284] on div "Add Column" at bounding box center [394, 256] width 699 height 337
click at [519, 288] on div "Add Column" at bounding box center [394, 256] width 699 height 337
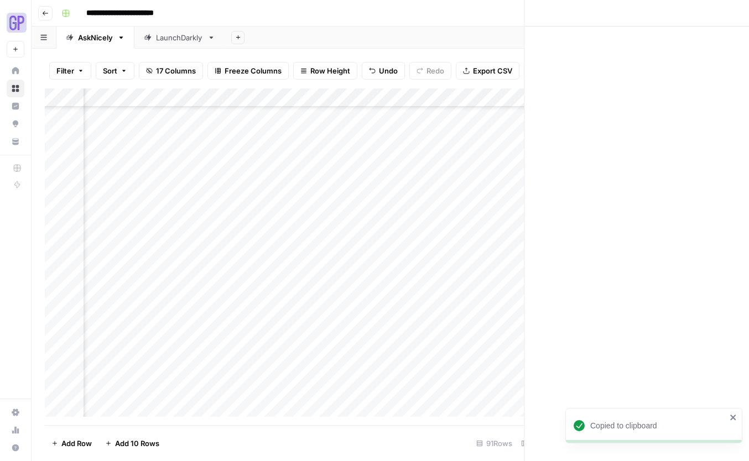
click at [519, 288] on div at bounding box center [537, 285] width 101 height 20
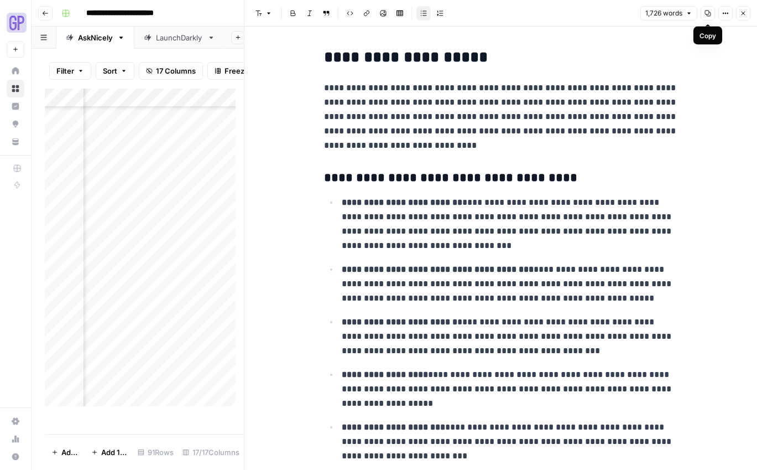
click at [710, 11] on icon "button" at bounding box center [708, 13] width 7 height 7
drag, startPoint x: 742, startPoint y: 14, endPoint x: 665, endPoint y: 253, distance: 251.0
click at [742, 14] on icon "button" at bounding box center [743, 13] width 7 height 7
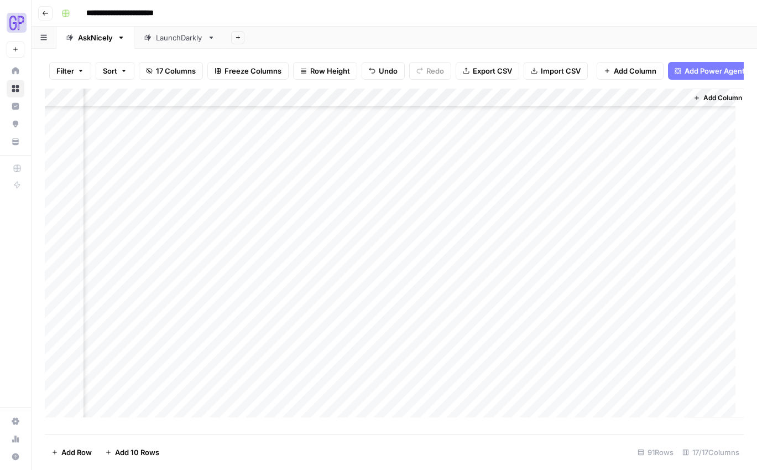
click at [623, 280] on div "Add Column" at bounding box center [394, 256] width 699 height 337
click at [622, 286] on div "Add Column" at bounding box center [394, 256] width 699 height 337
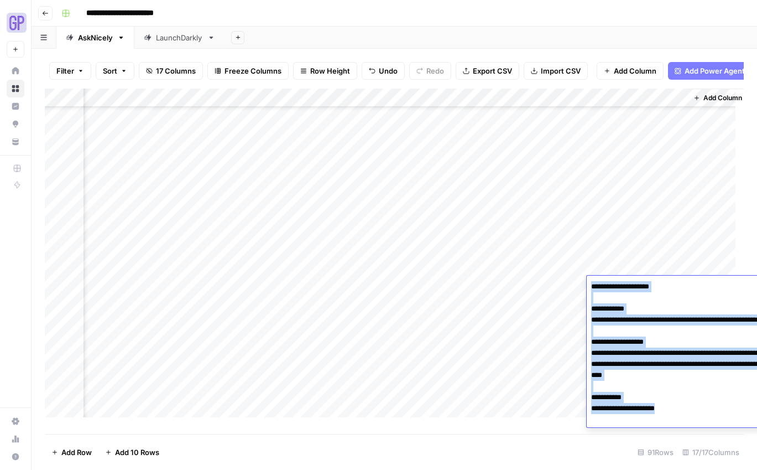
click at [622, 286] on textarea "**********" at bounding box center [697, 353] width 221 height 148
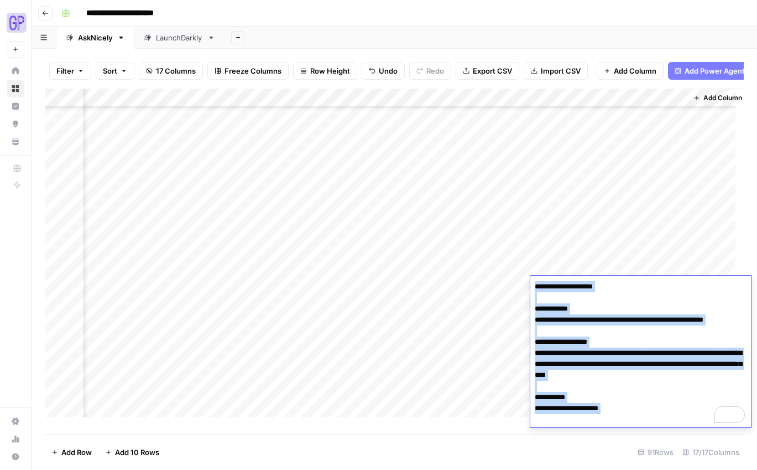
click at [601, 358] on textarea "**********" at bounding box center [640, 353] width 221 height 148
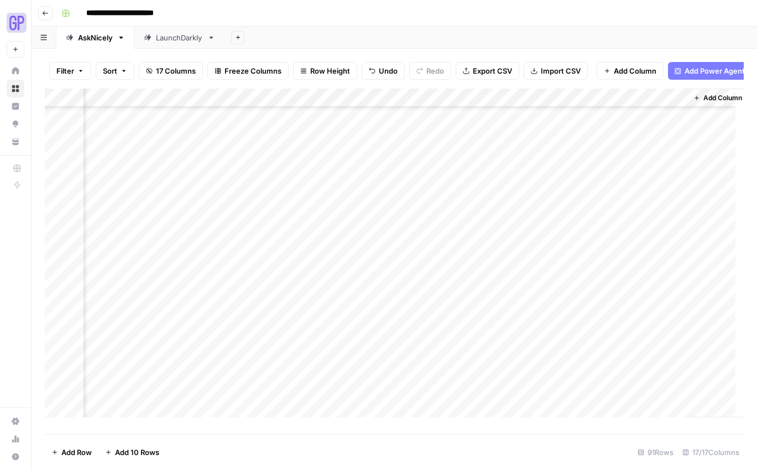
click at [436, 304] on div "Add Column" at bounding box center [394, 256] width 699 height 337
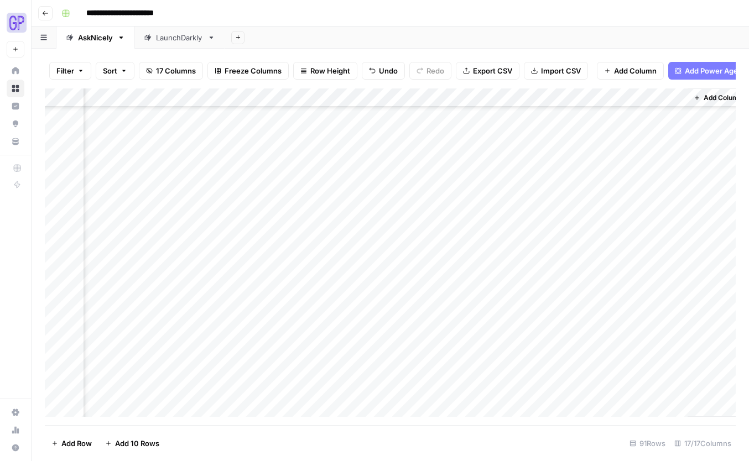
click at [436, 304] on div at bounding box center [438, 304] width 101 height 20
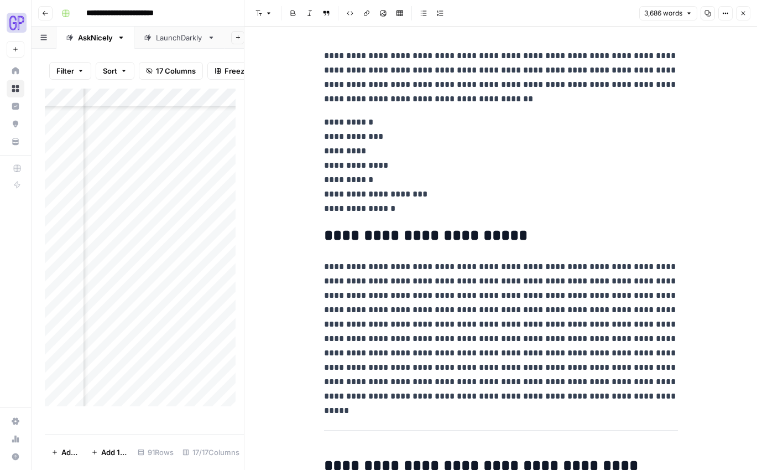
click at [707, 12] on icon "button" at bounding box center [708, 13] width 7 height 7
click at [708, 15] on icon "button" at bounding box center [708, 13] width 7 height 7
click at [744, 13] on icon "button" at bounding box center [743, 13] width 7 height 7
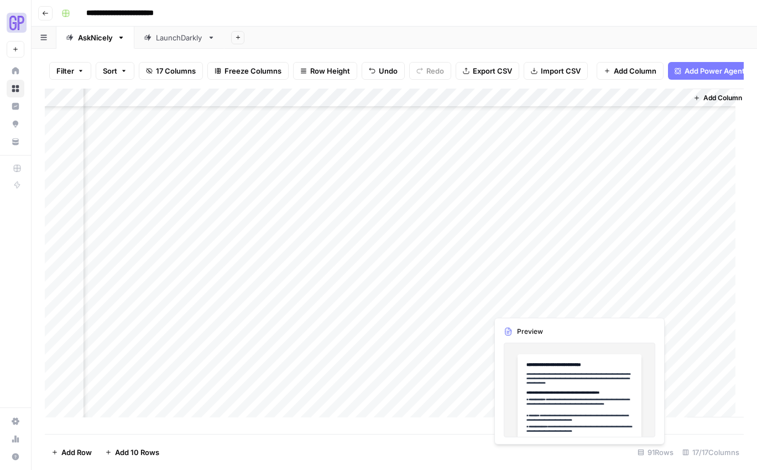
click at [552, 302] on div "Add Column" at bounding box center [394, 256] width 699 height 337
click at [553, 302] on div "Add Column" at bounding box center [394, 256] width 699 height 337
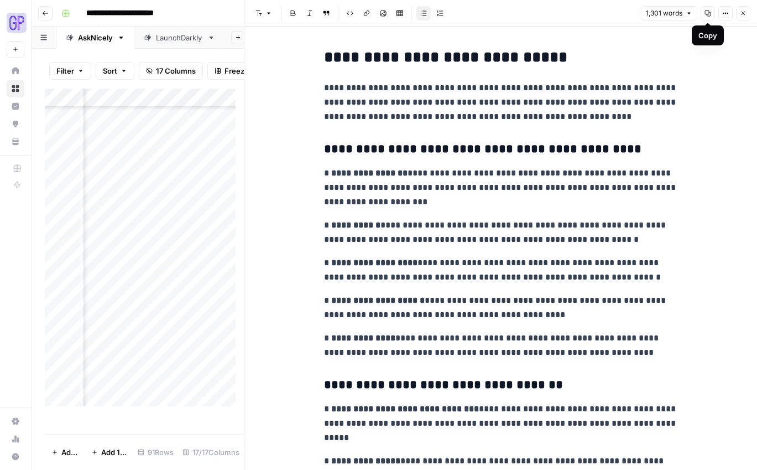
click at [706, 11] on icon "button" at bounding box center [708, 13] width 7 height 7
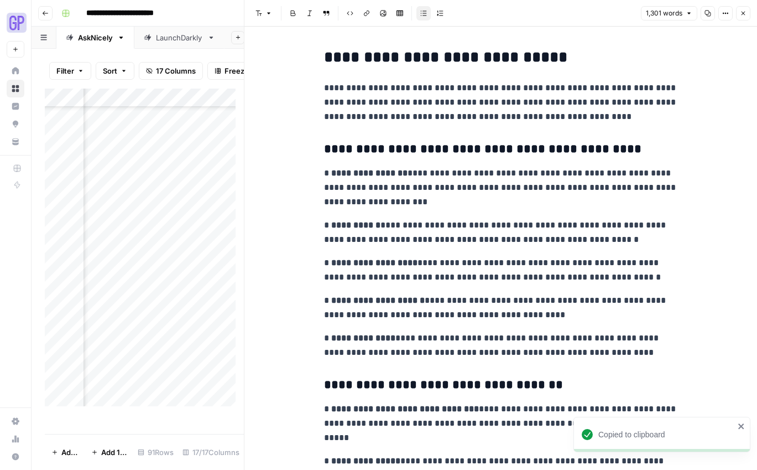
click at [742, 16] on button "Close" at bounding box center [743, 13] width 14 height 14
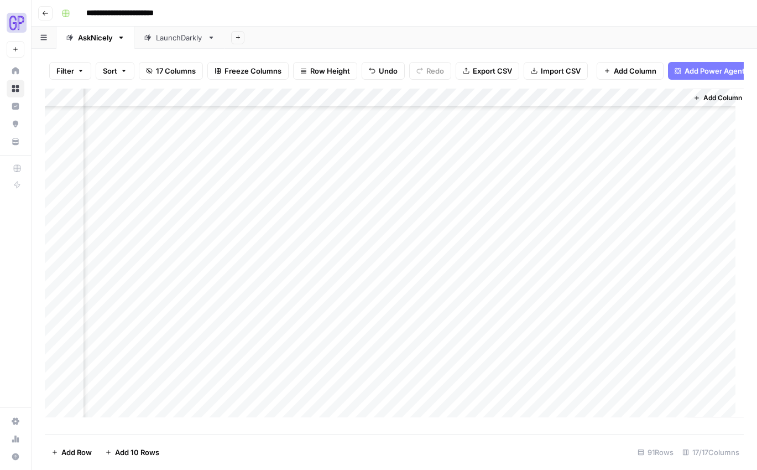
click at [628, 300] on div "Add Column" at bounding box center [394, 256] width 699 height 337
